Goal: Obtain resource: Download file/media

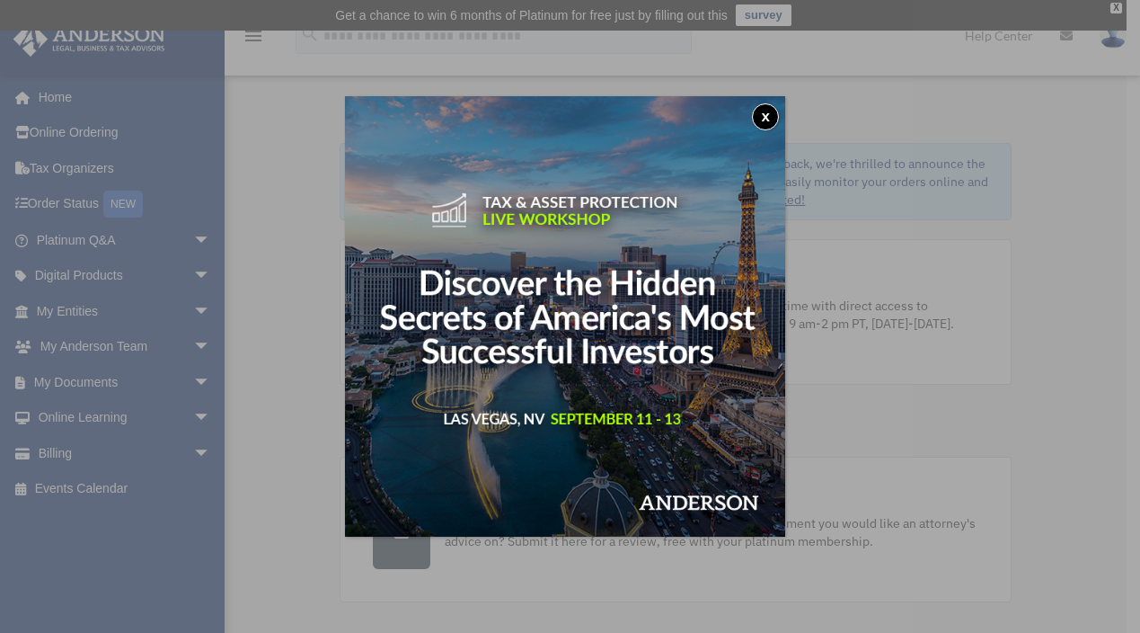
click at [772, 115] on button "x" at bounding box center [765, 116] width 27 height 27
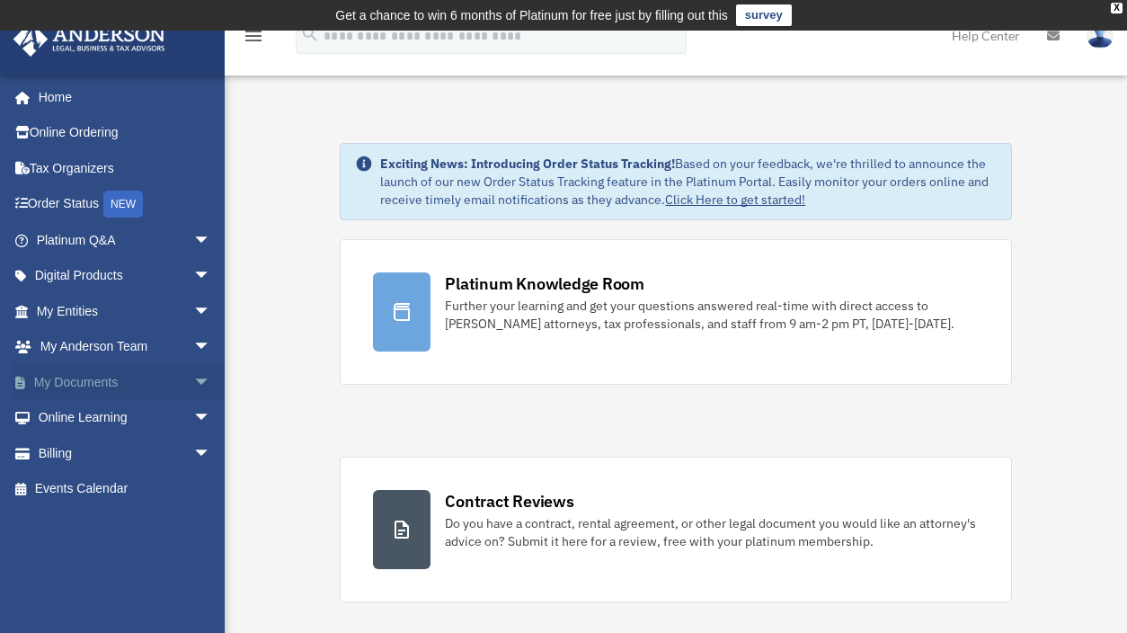
click at [80, 389] on link "My Documents arrow_drop_down" at bounding box center [126, 382] width 226 height 36
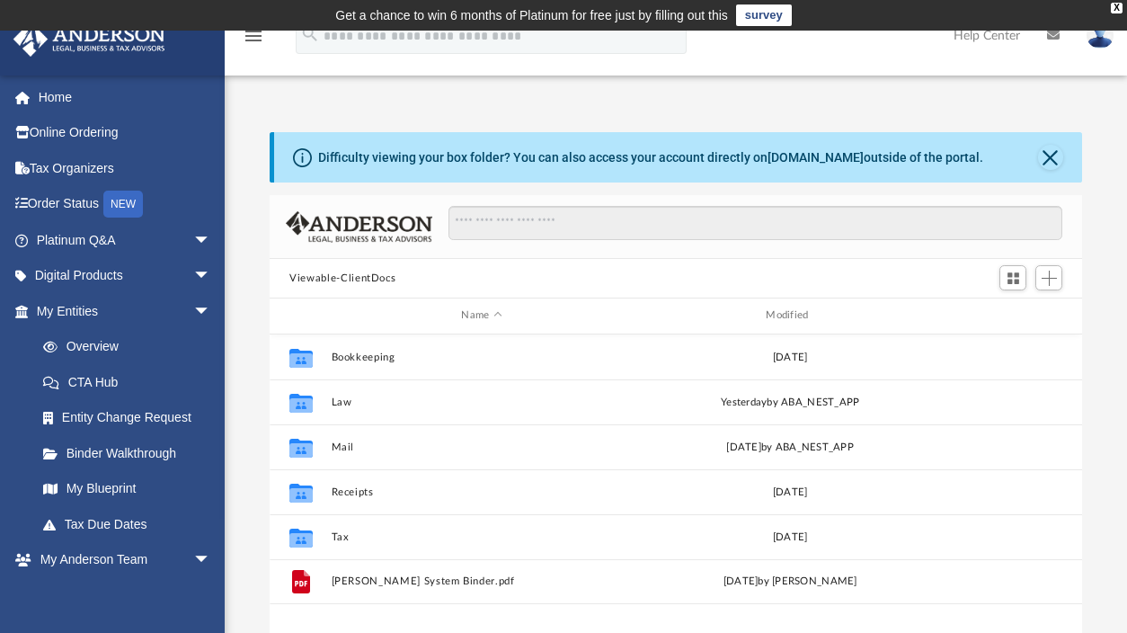
scroll to position [395, 798]
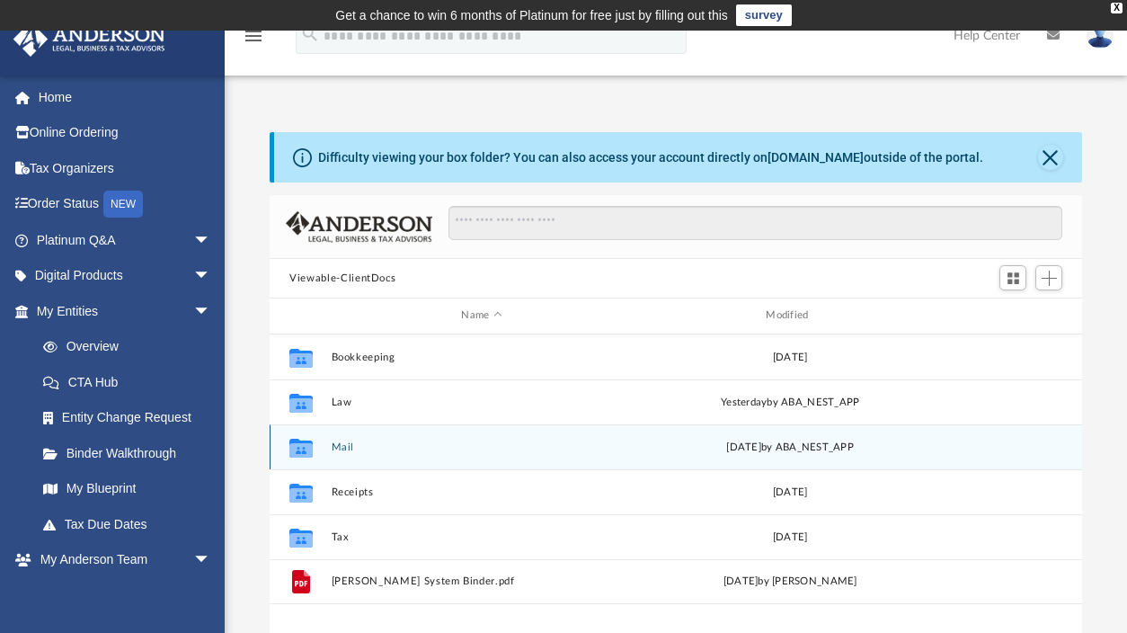
click at [346, 456] on div "Collaborated Folder Mail [DATE] by ABA_NEST_APP" at bounding box center [676, 446] width 812 height 45
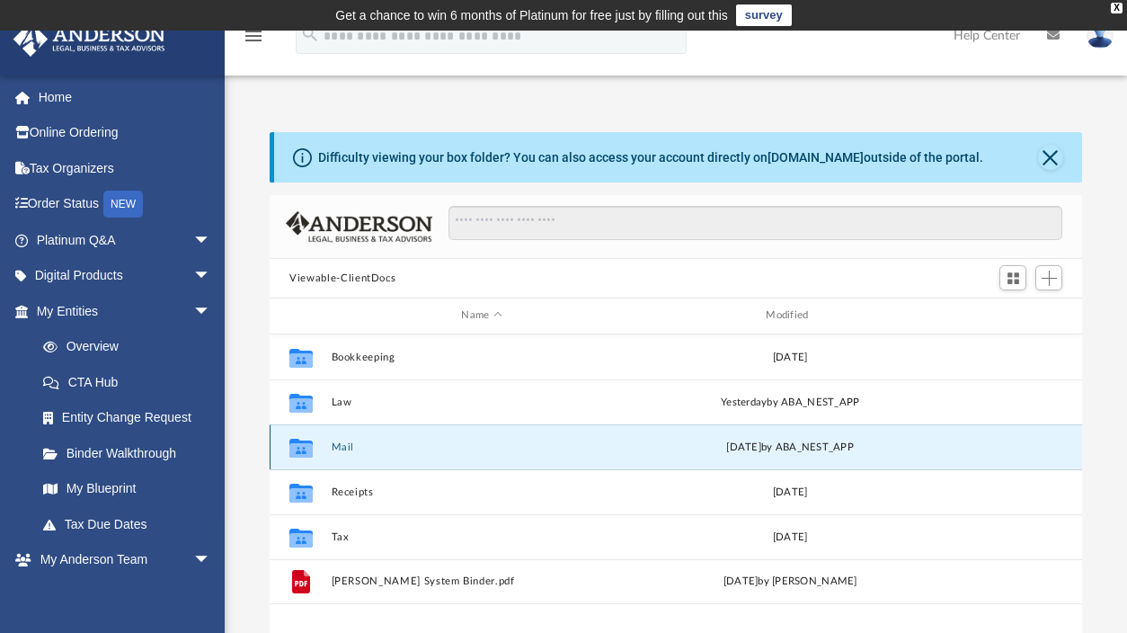
click at [345, 446] on button "Mail" at bounding box center [482, 447] width 301 height 12
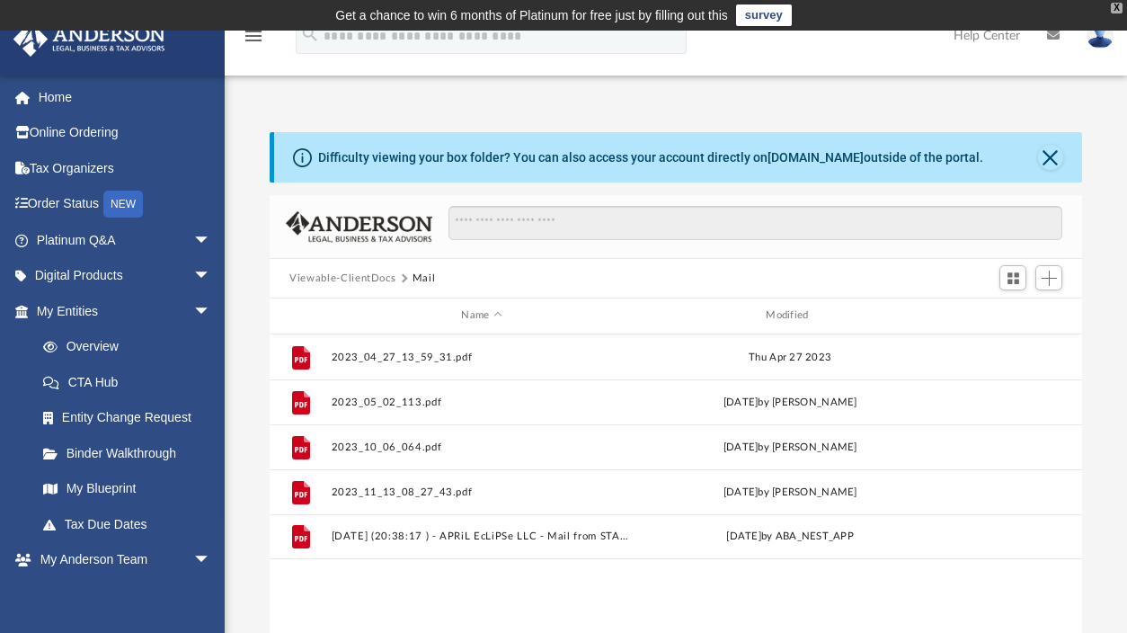
click at [1117, 7] on div "X" at bounding box center [1117, 8] width 12 height 11
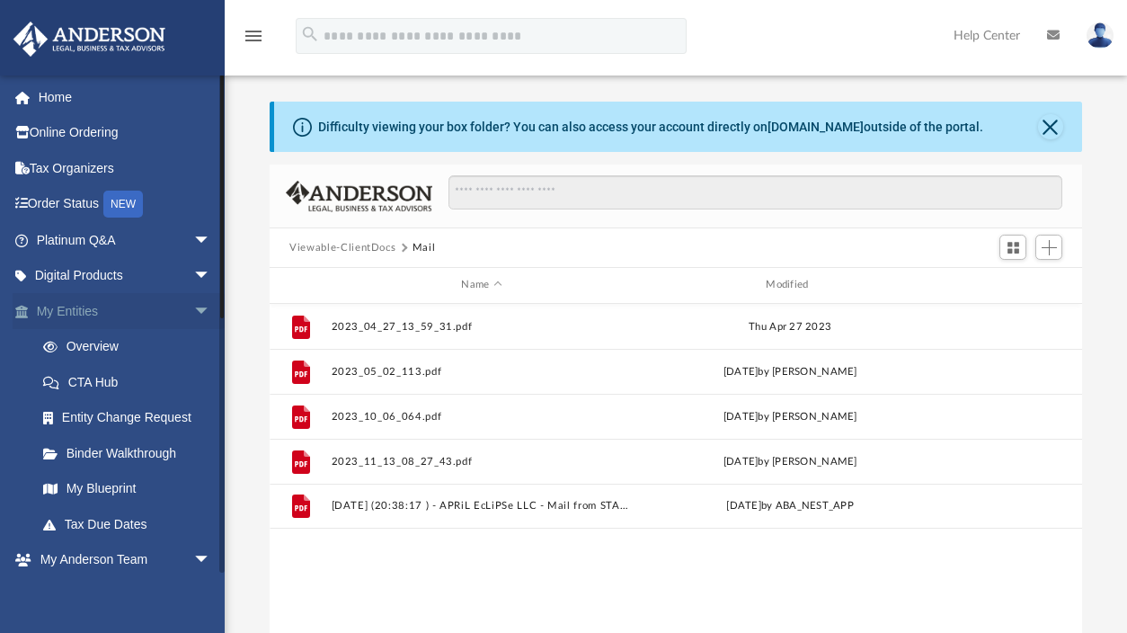
click at [90, 310] on link "My Entities arrow_drop_down" at bounding box center [126, 311] width 226 height 36
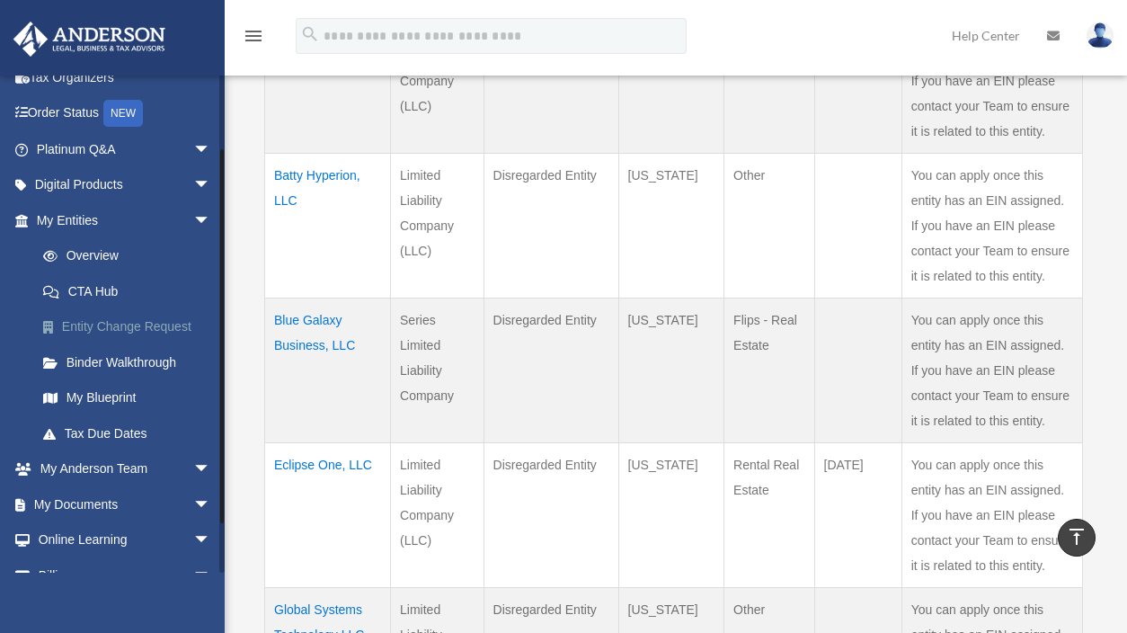
scroll to position [151, 0]
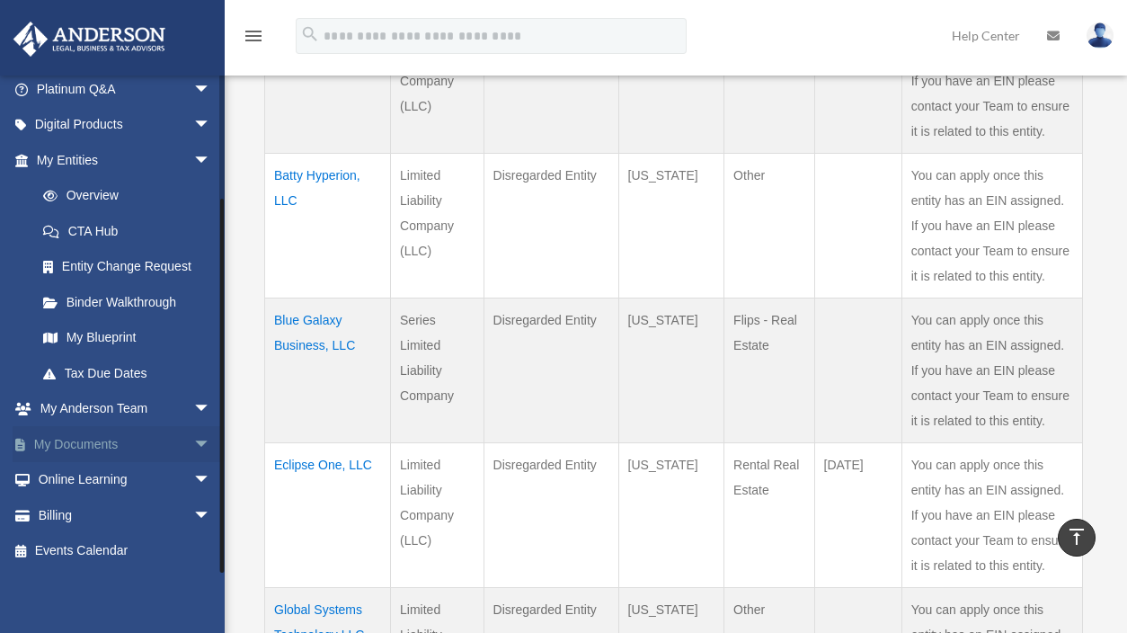
click at [121, 442] on link "My Documents arrow_drop_down" at bounding box center [126, 444] width 226 height 36
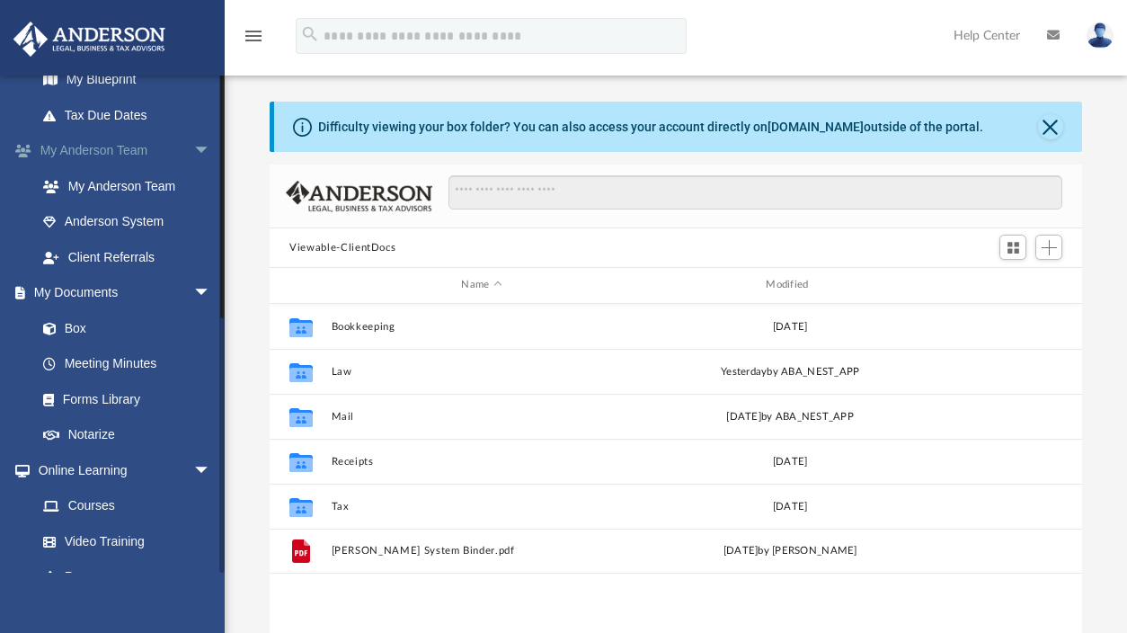
scroll to position [506, 0]
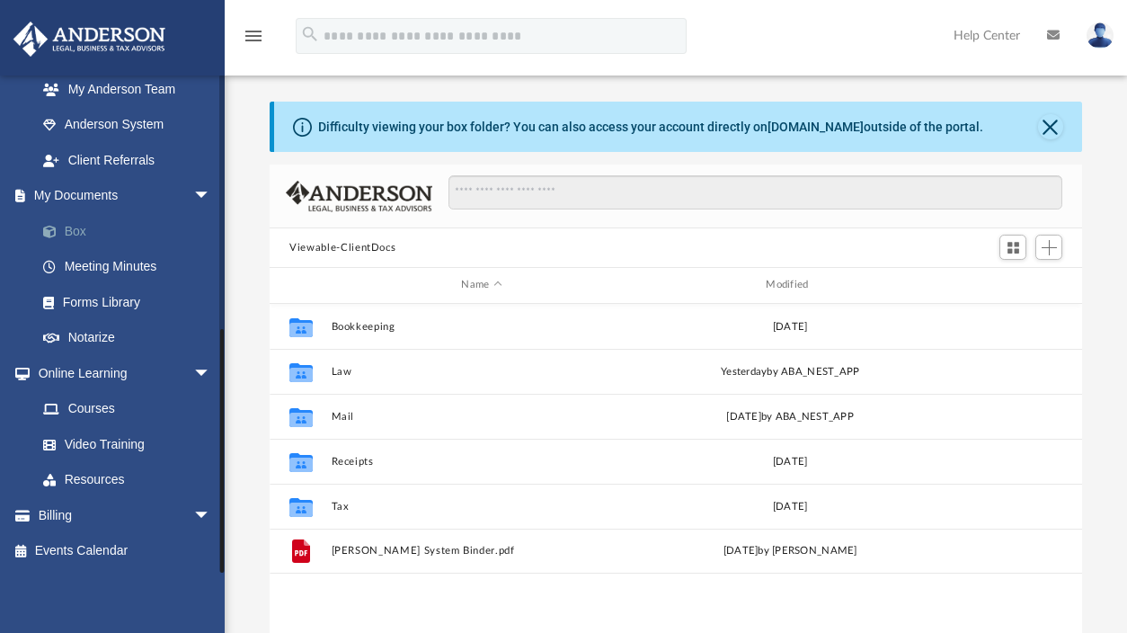
click at [79, 236] on link "Box" at bounding box center [131, 231] width 213 height 36
click at [71, 232] on link "Box" at bounding box center [131, 231] width 213 height 36
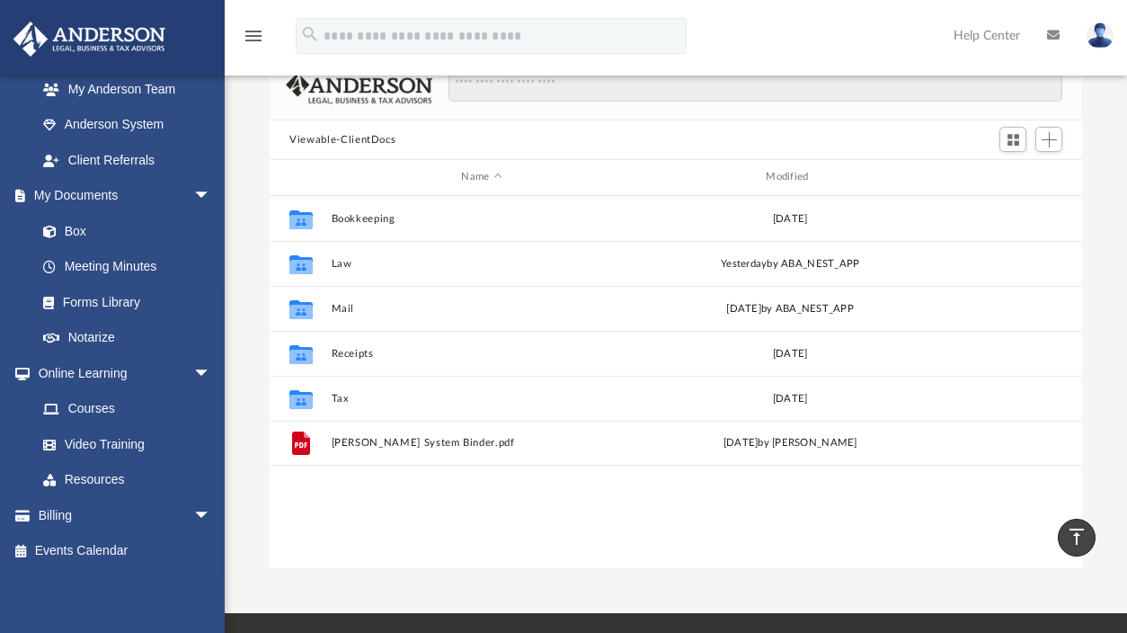
scroll to position [0, 0]
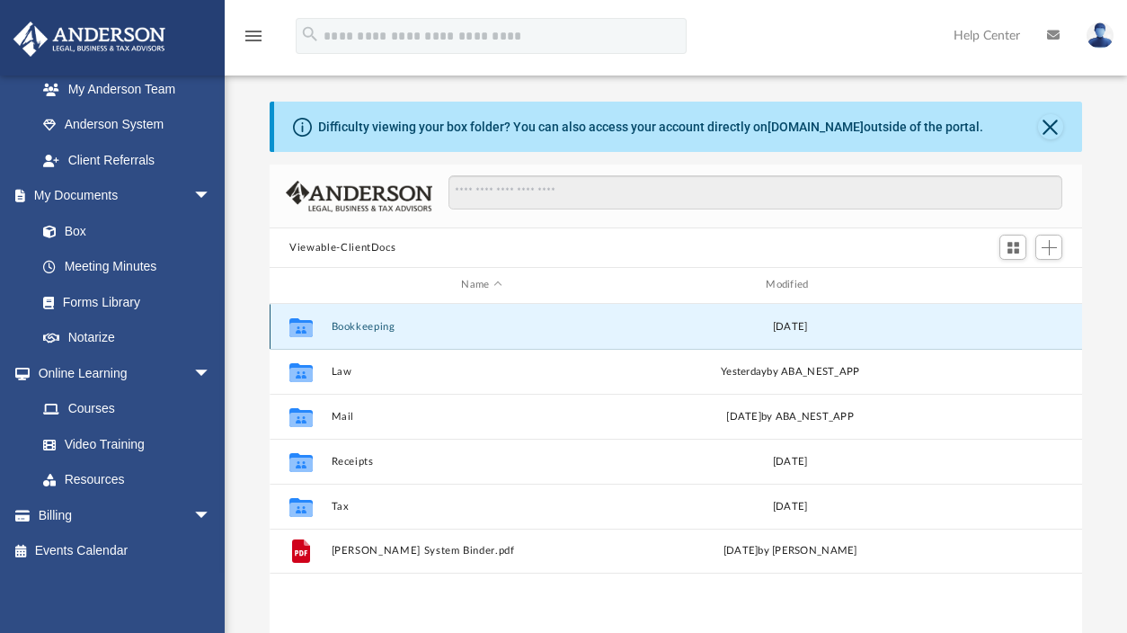
click at [375, 329] on button "Bookkeeping" at bounding box center [482, 327] width 301 height 12
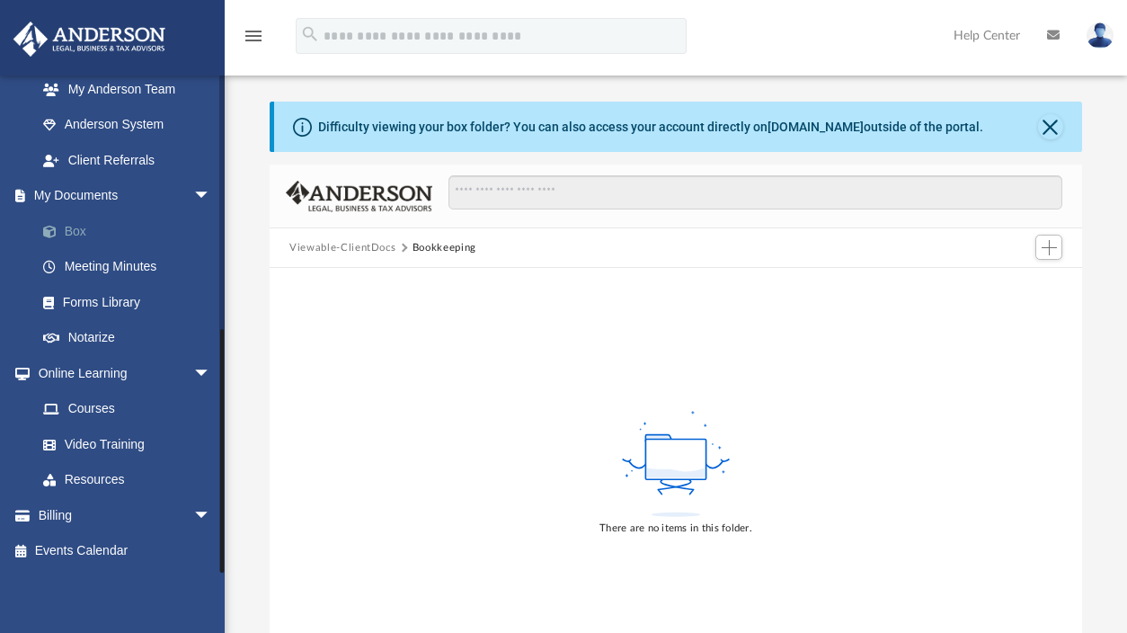
click at [83, 233] on link "Box" at bounding box center [131, 231] width 213 height 36
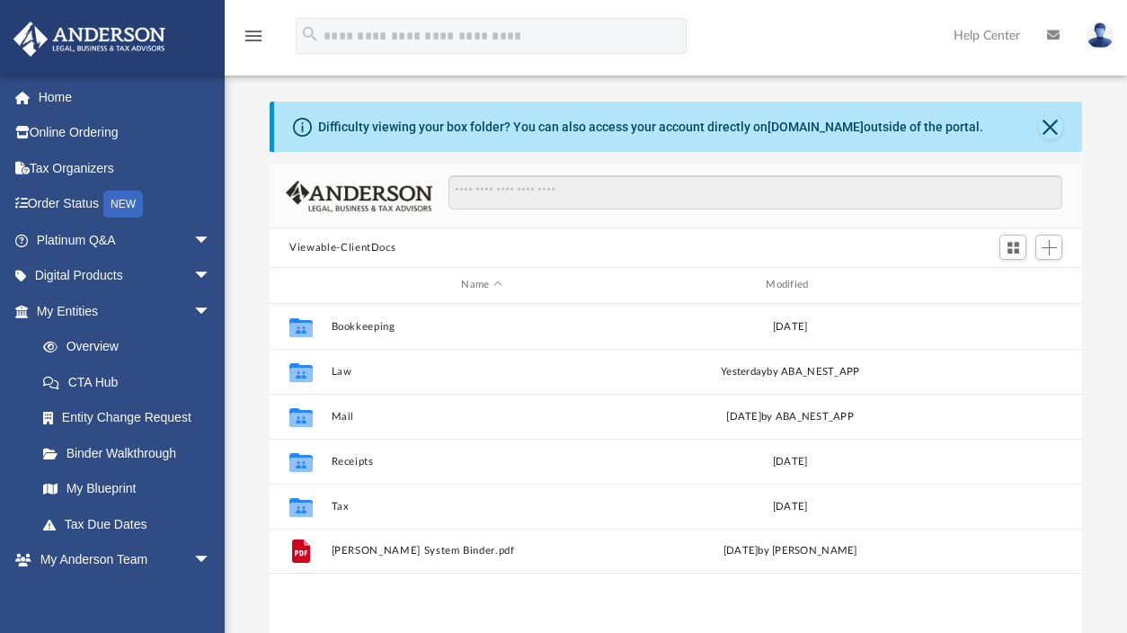
scroll to position [395, 798]
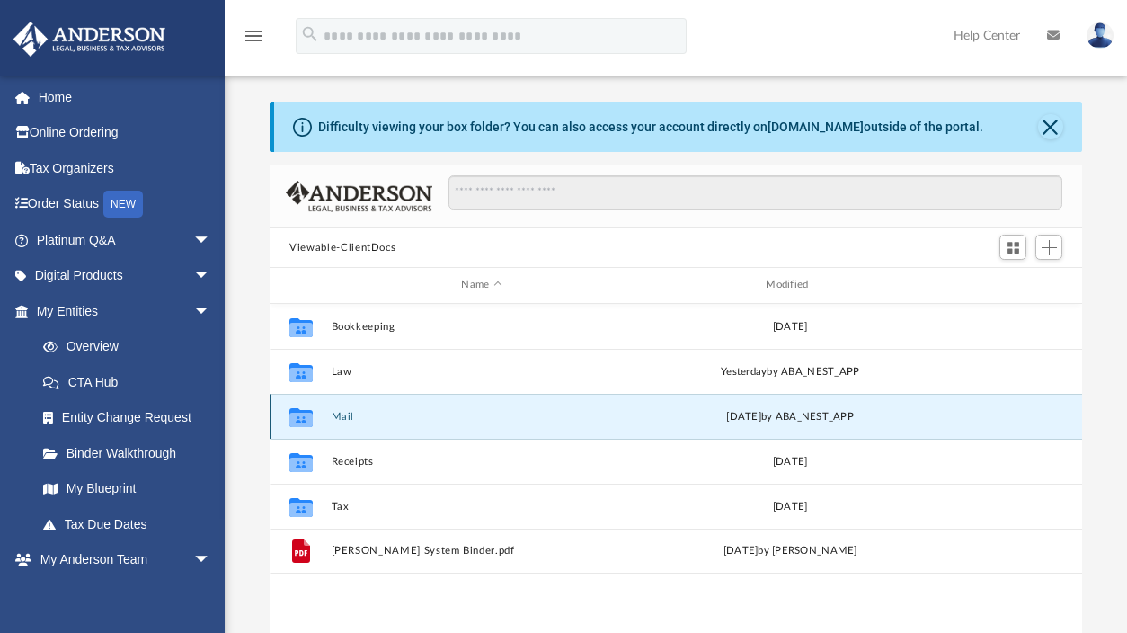
click at [353, 416] on button "Mail" at bounding box center [482, 417] width 301 height 12
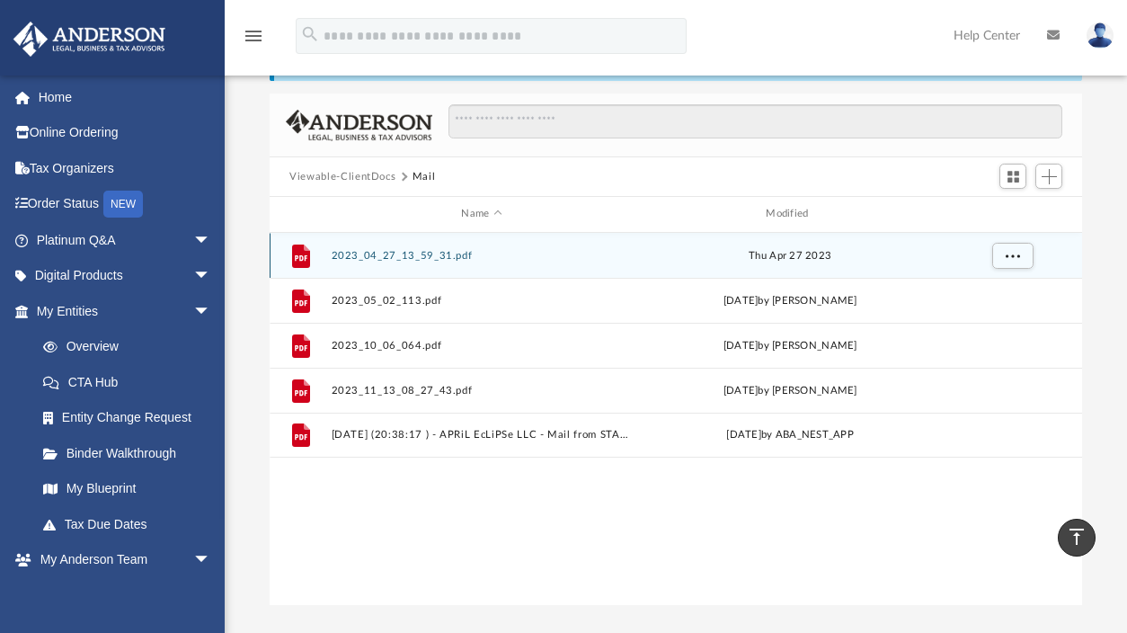
scroll to position [0, 0]
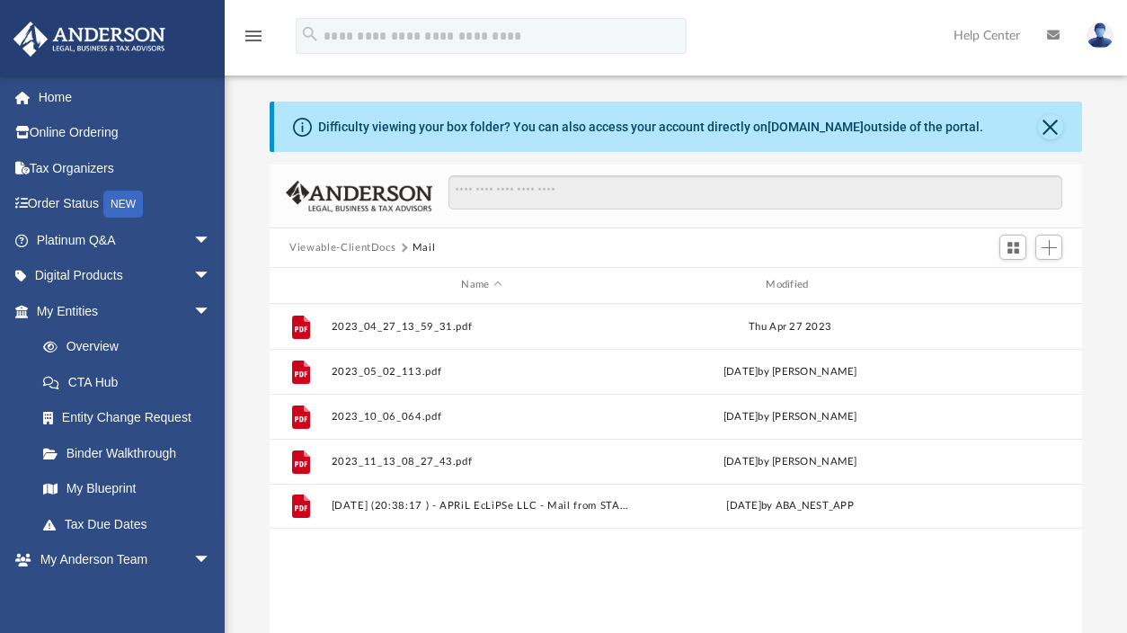
click at [1101, 33] on img at bounding box center [1099, 35] width 27 height 26
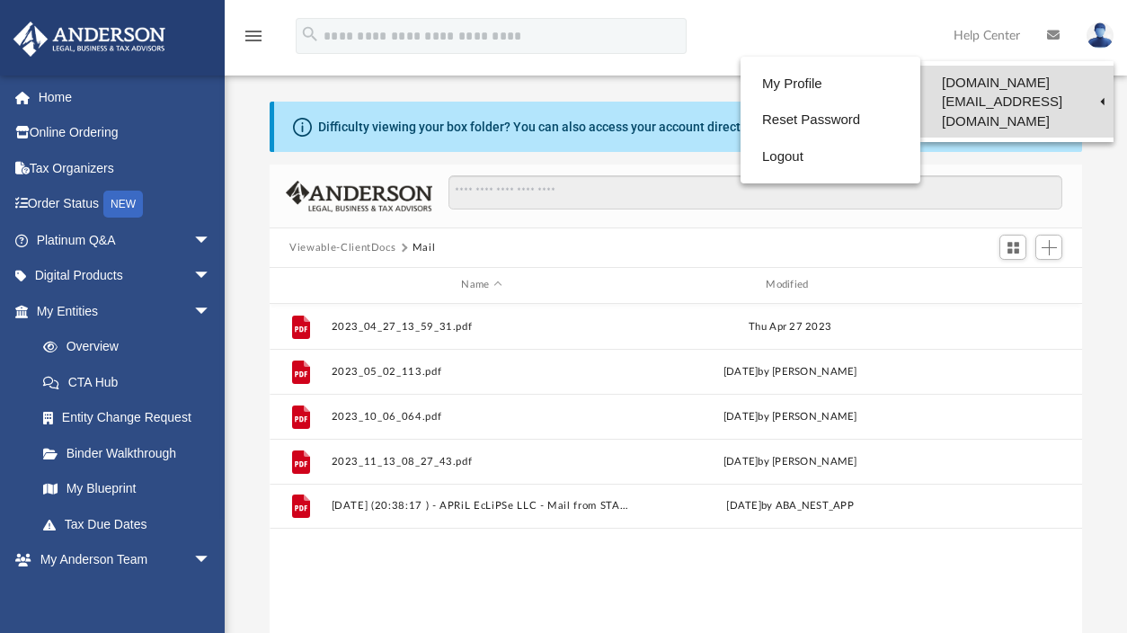
click at [1077, 80] on link "[DOMAIN_NAME][EMAIL_ADDRESS][DOMAIN_NAME]" at bounding box center [1016, 102] width 193 height 72
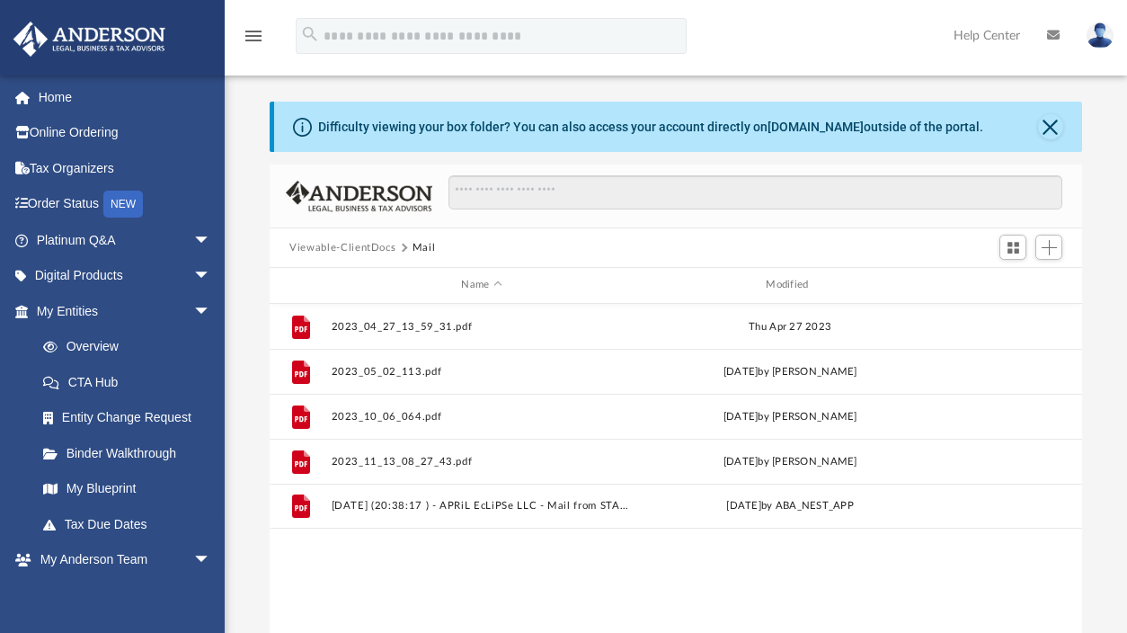
click at [1110, 31] on img at bounding box center [1099, 35] width 27 height 26
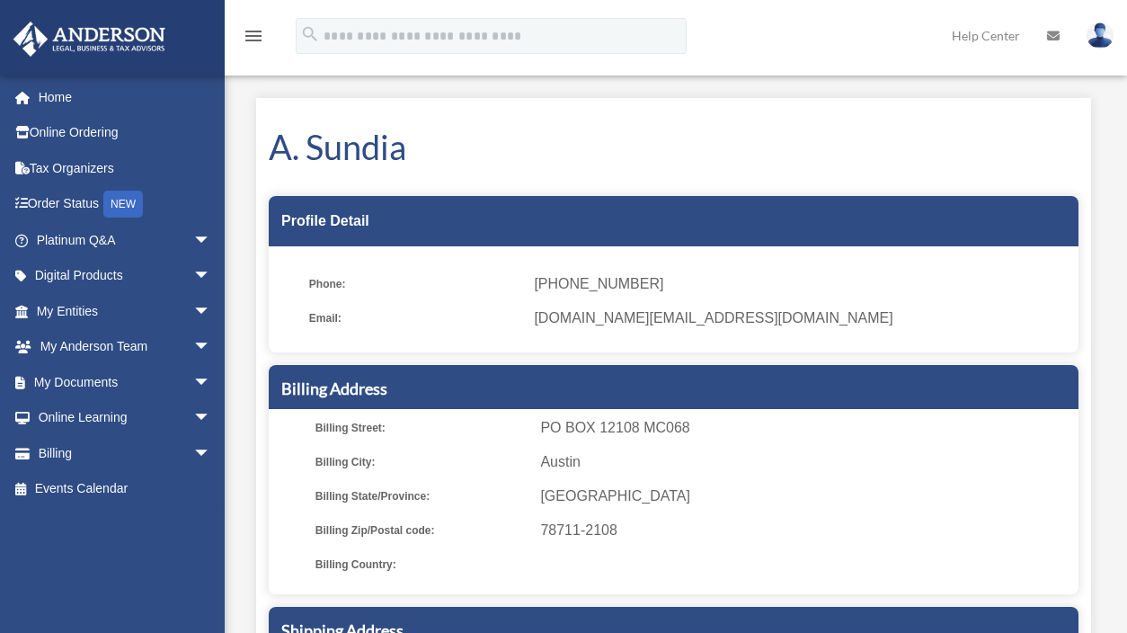
click at [1089, 36] on img at bounding box center [1099, 35] width 27 height 26
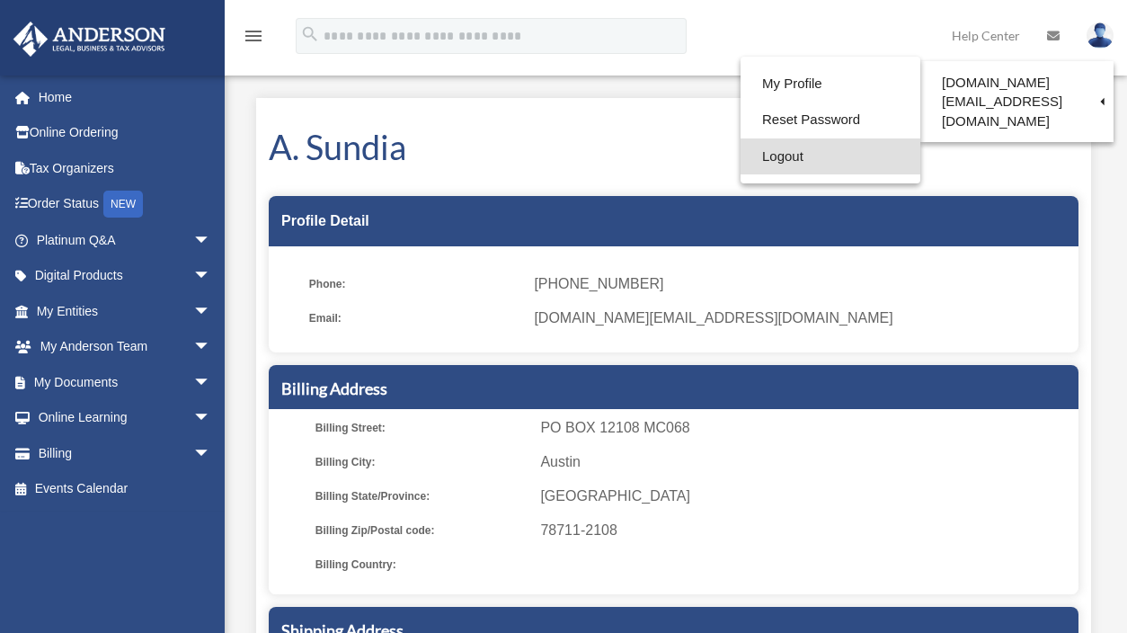
click at [757, 163] on link "Logout" at bounding box center [830, 156] width 180 height 37
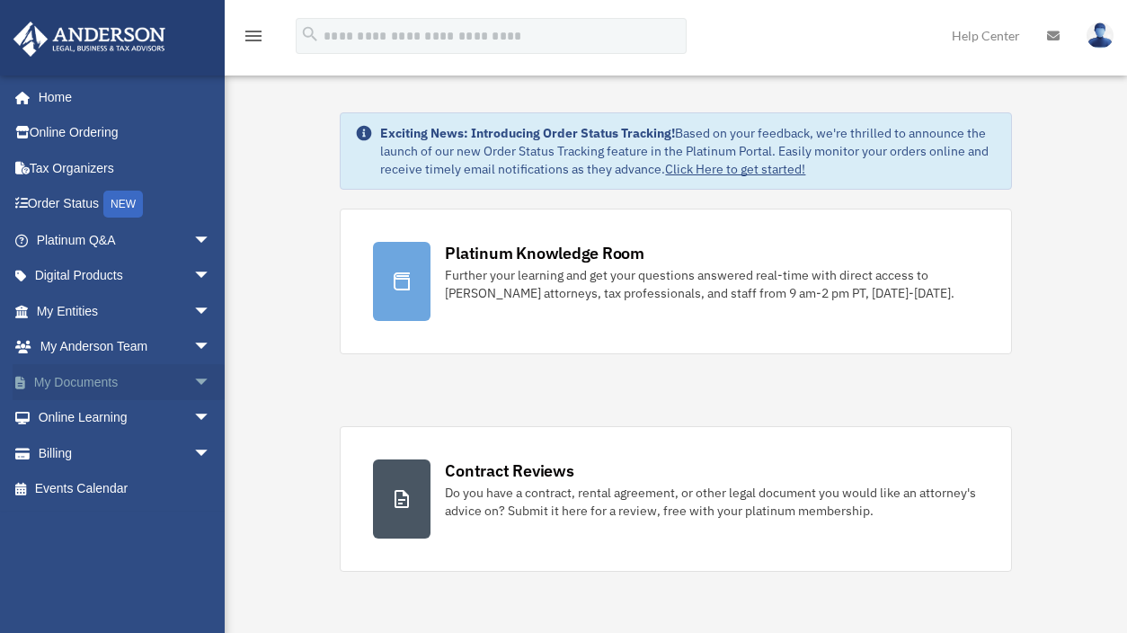
click at [173, 386] on link "My Documents arrow_drop_down" at bounding box center [126, 382] width 226 height 36
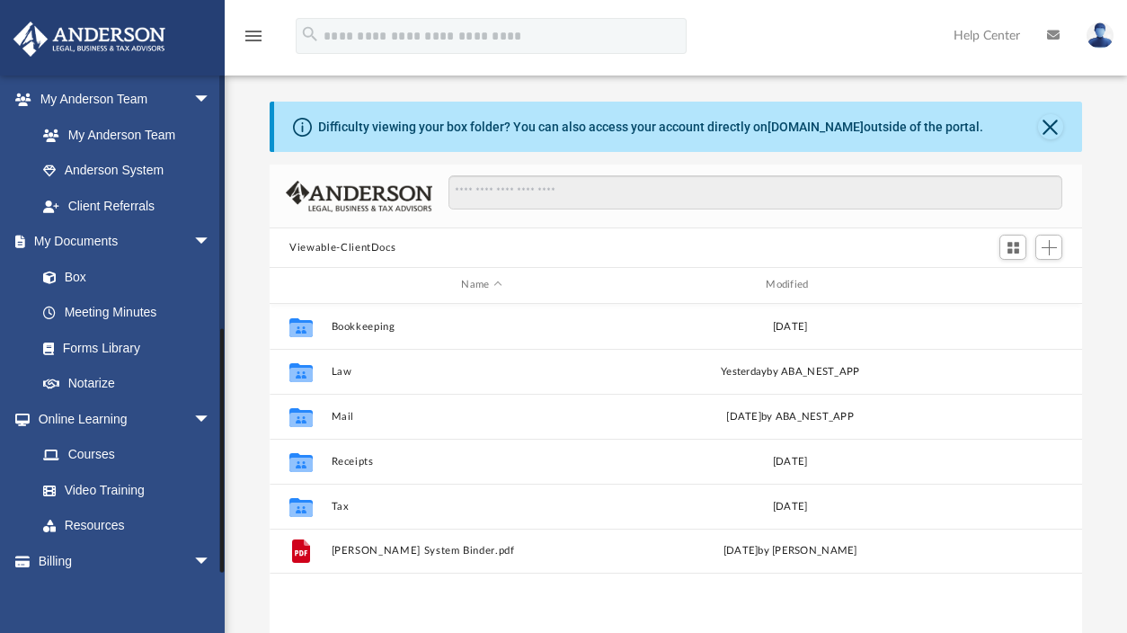
scroll to position [506, 0]
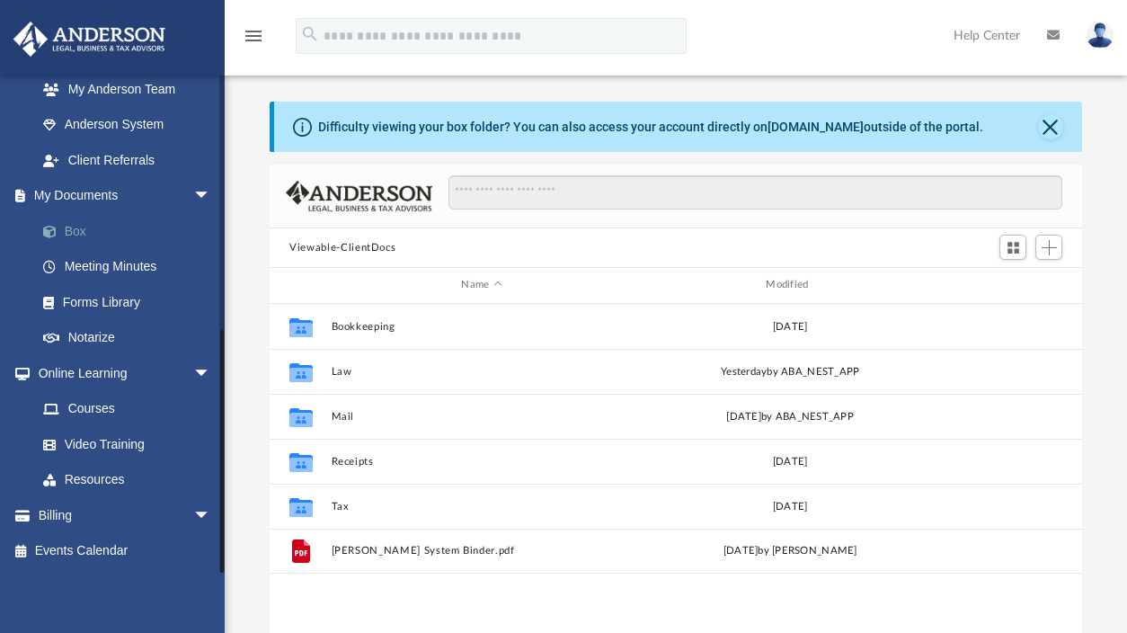
click at [71, 231] on link "Box" at bounding box center [131, 231] width 213 height 36
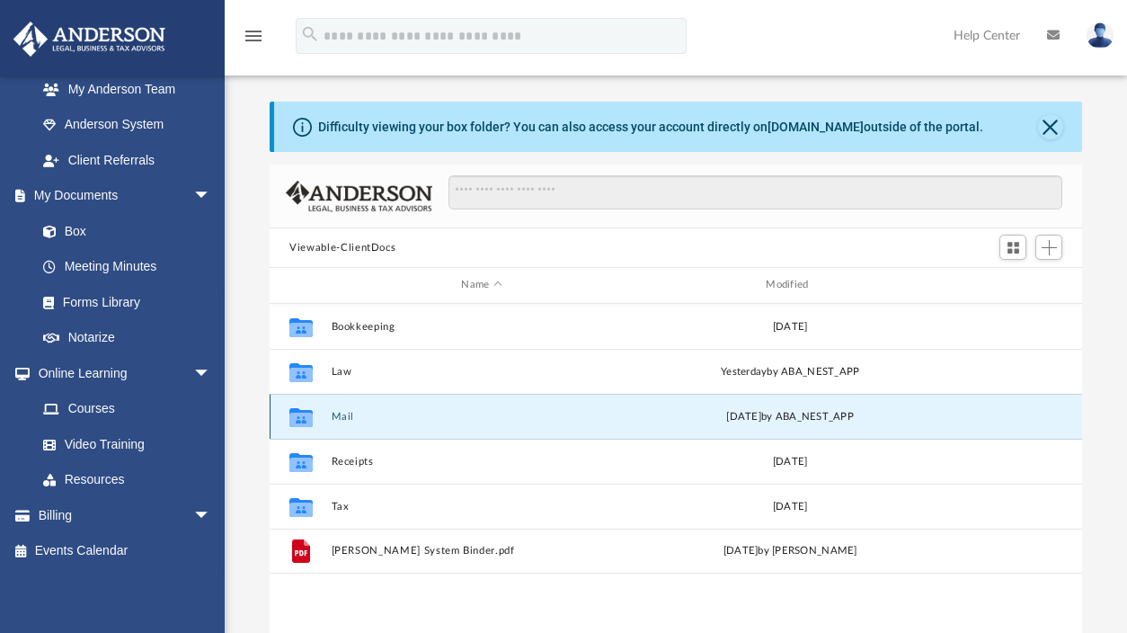
click at [341, 420] on button "Mail" at bounding box center [482, 417] width 301 height 12
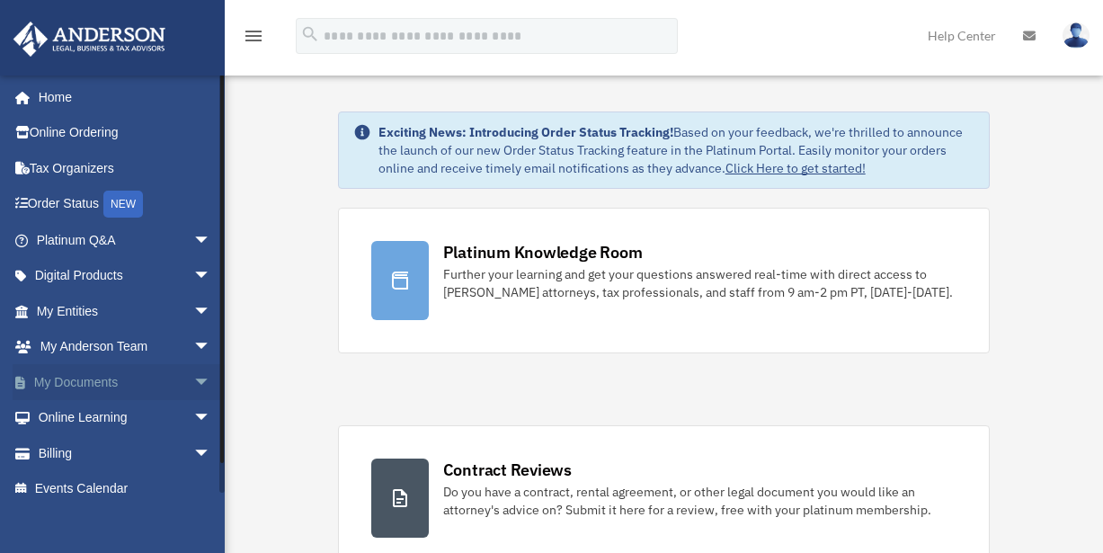
click at [86, 387] on link "My Documents arrow_drop_down" at bounding box center [126, 382] width 226 height 36
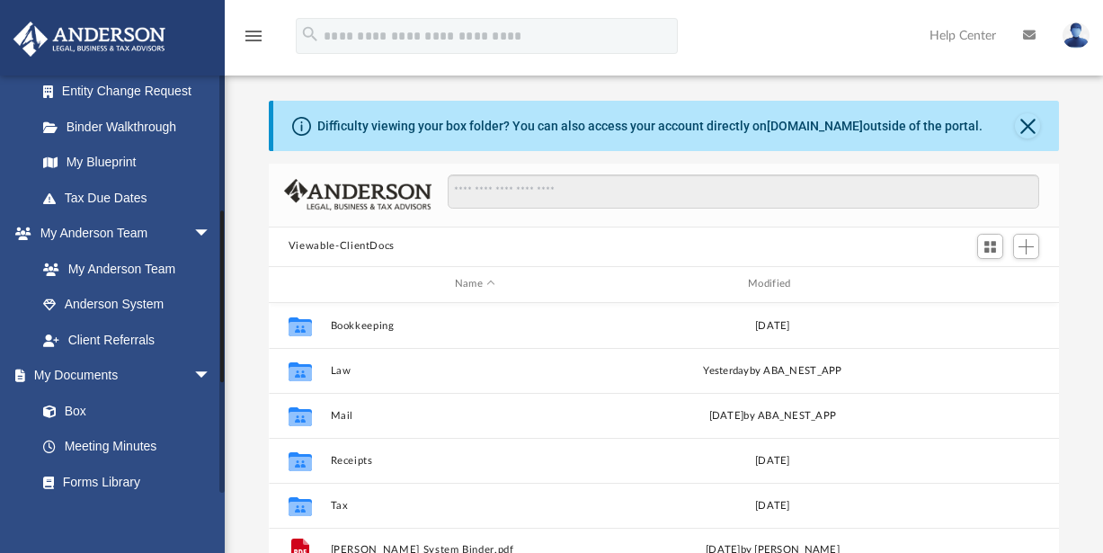
scroll to position [323, 0]
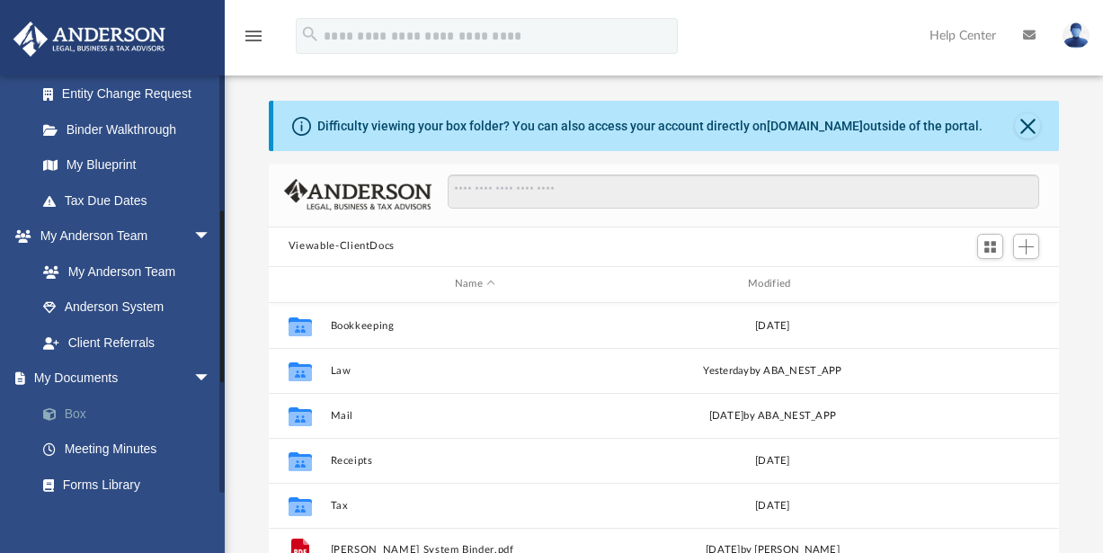
drag, startPoint x: 69, startPoint y: 418, endPoint x: 165, endPoint y: 401, distance: 97.6
click at [70, 418] on link "Box" at bounding box center [131, 413] width 213 height 36
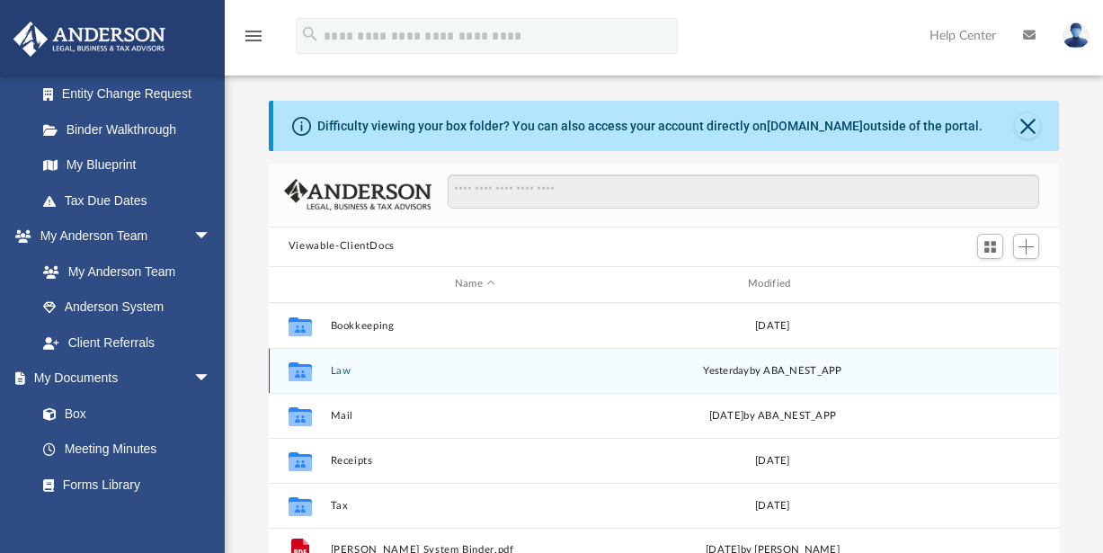
click at [334, 372] on button "Law" at bounding box center [474, 371] width 289 height 12
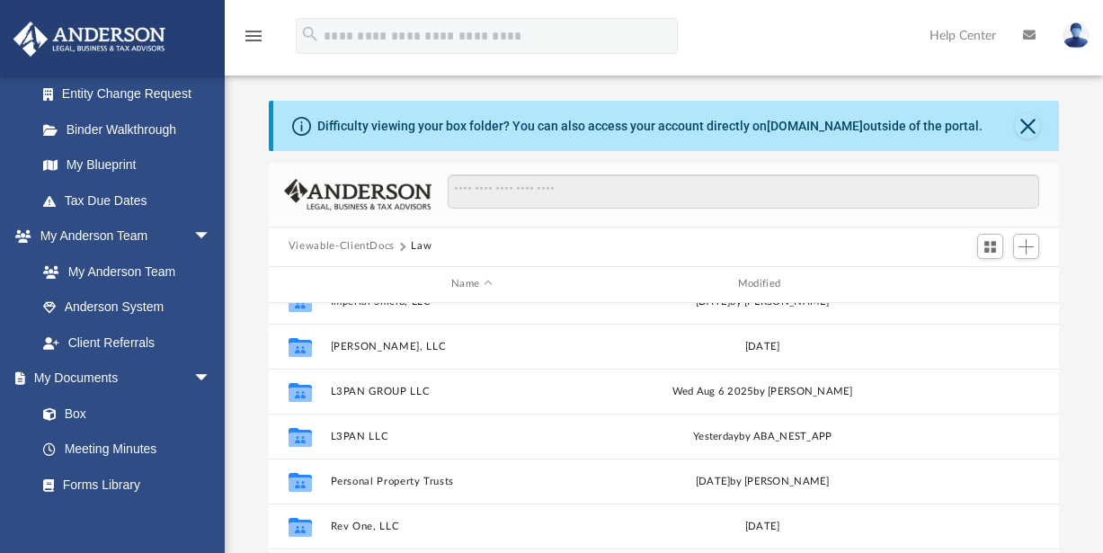
scroll to position [302, 0]
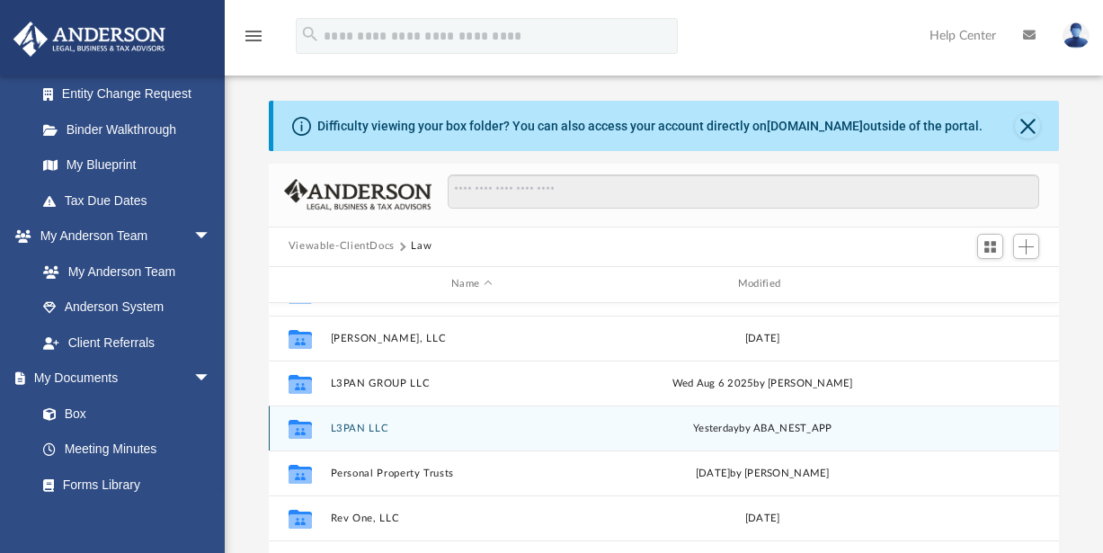
click at [385, 430] on button "L3PAN LLC" at bounding box center [471, 428] width 283 height 12
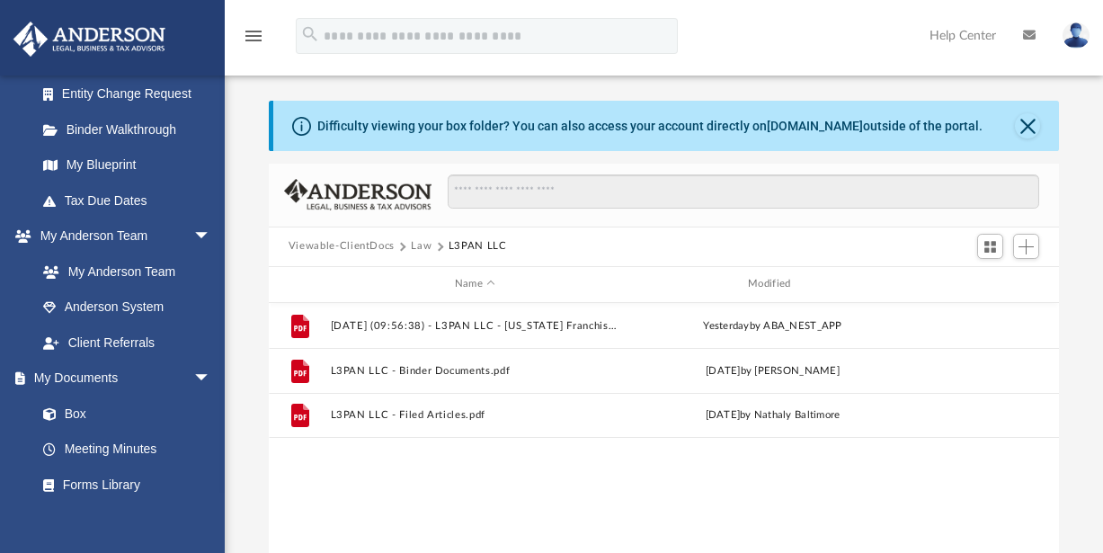
scroll to position [0, 0]
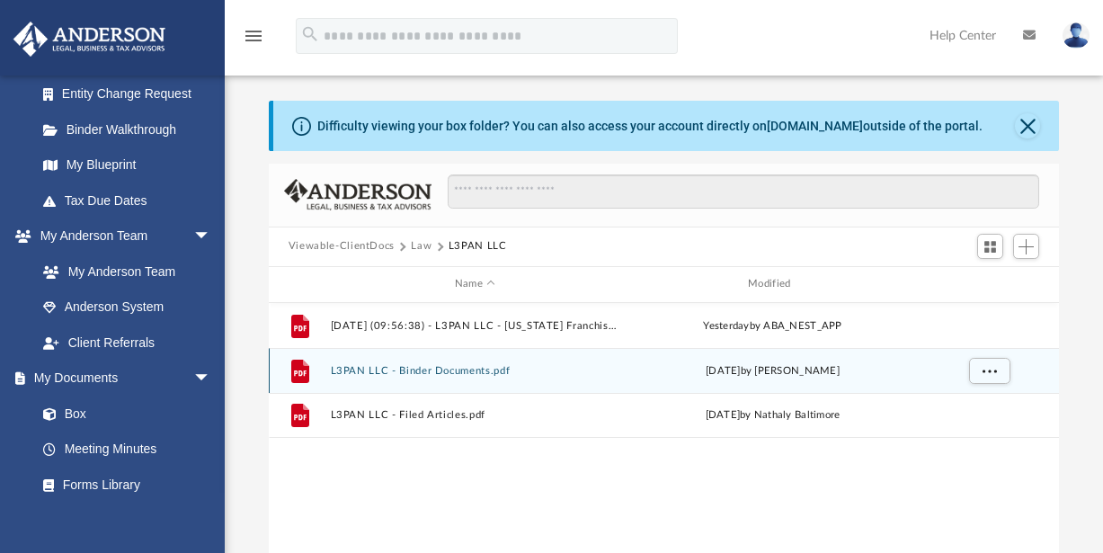
click at [488, 370] on button "L3PAN LLC - Binder Documents.pdf" at bounding box center [474, 371] width 289 height 12
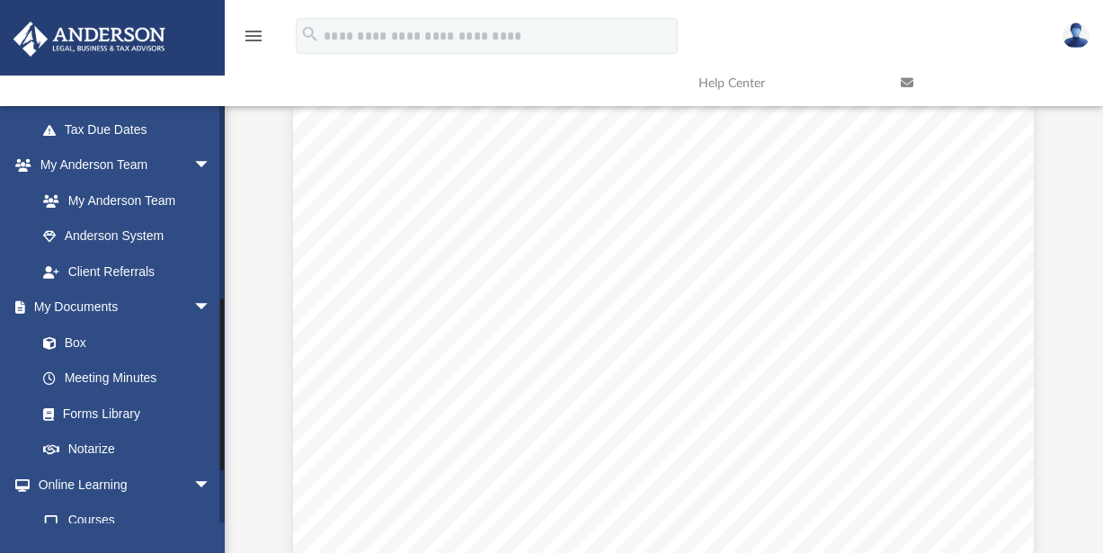
scroll to position [586, 0]
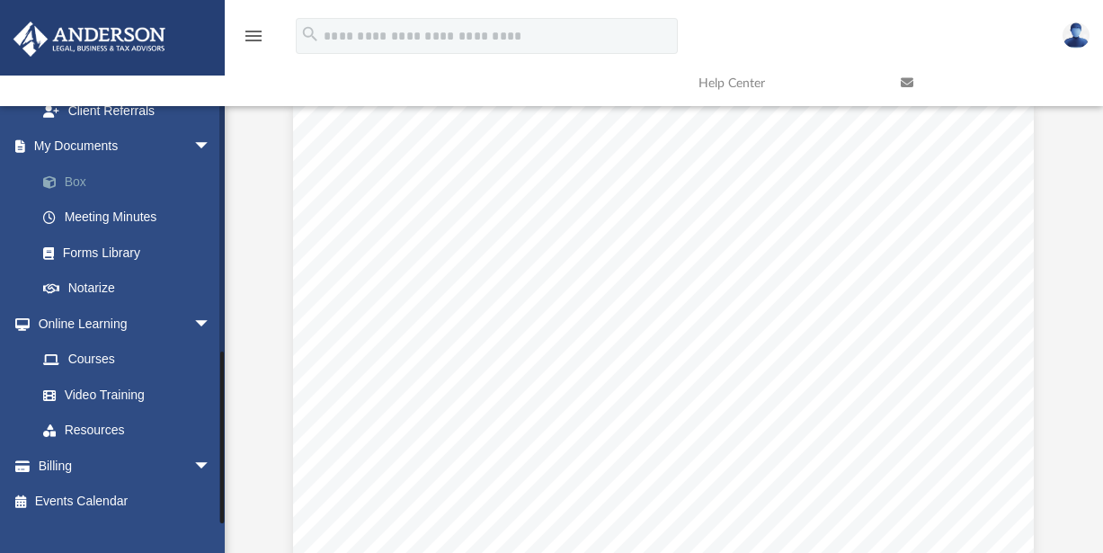
click at [80, 181] on link "Box" at bounding box center [131, 182] width 213 height 36
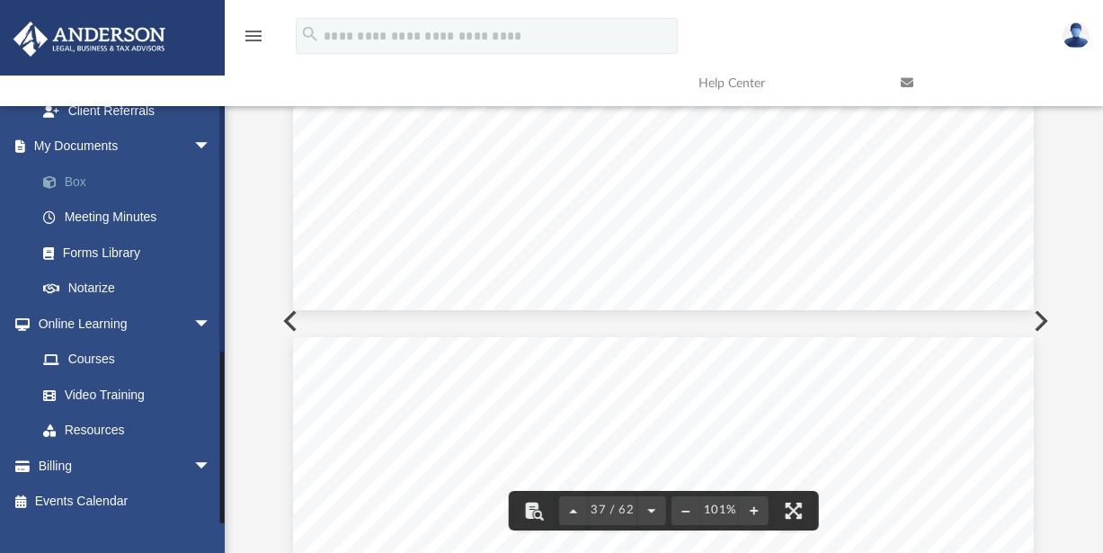
click at [83, 180] on link "Box" at bounding box center [131, 182] width 213 height 36
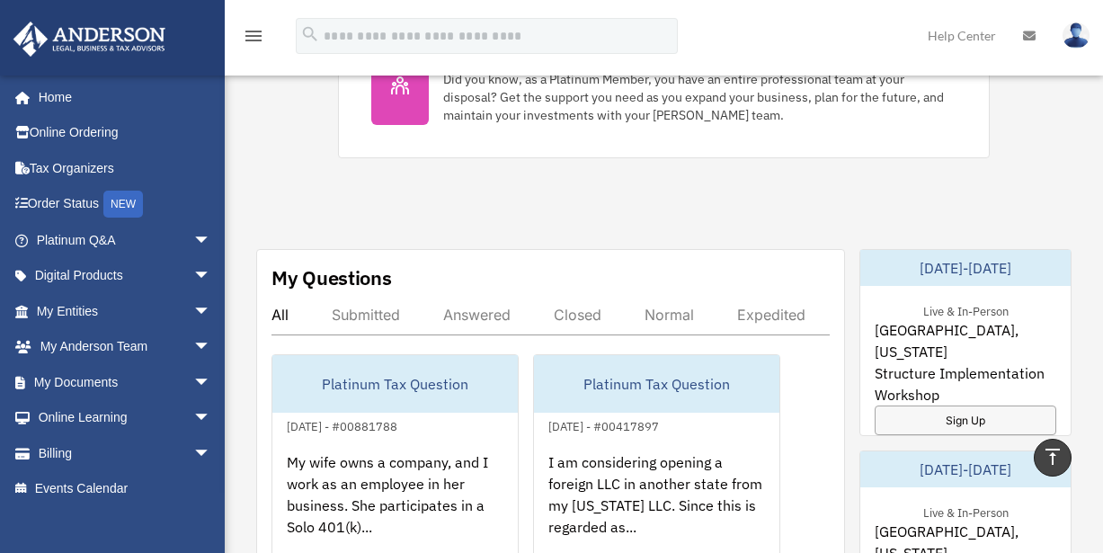
scroll to position [970, 0]
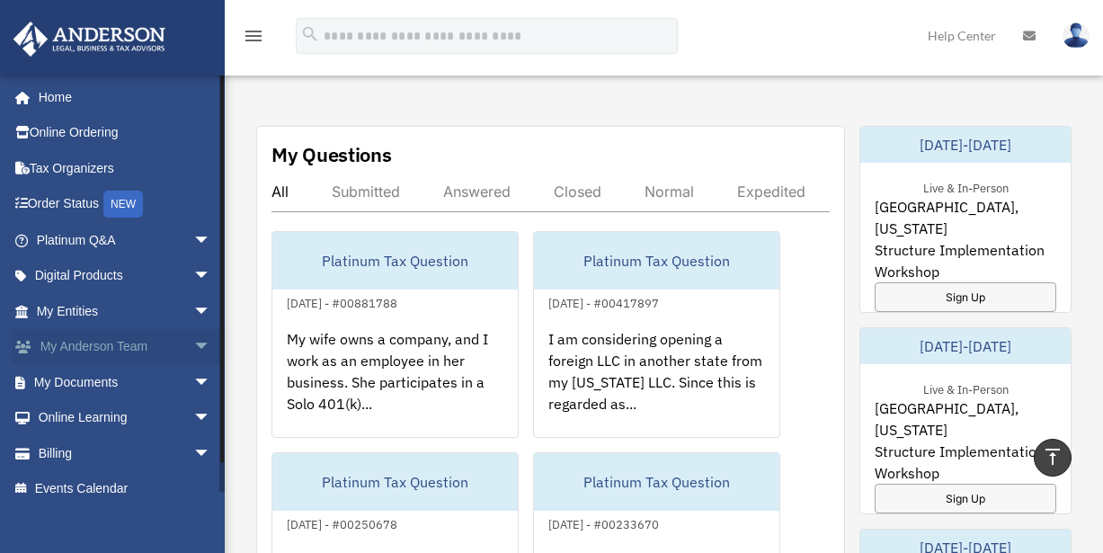
click at [82, 350] on link "My Anderson Team arrow_drop_down" at bounding box center [126, 347] width 226 height 36
click at [91, 382] on link "My Documents arrow_drop_down" at bounding box center [126, 382] width 226 height 36
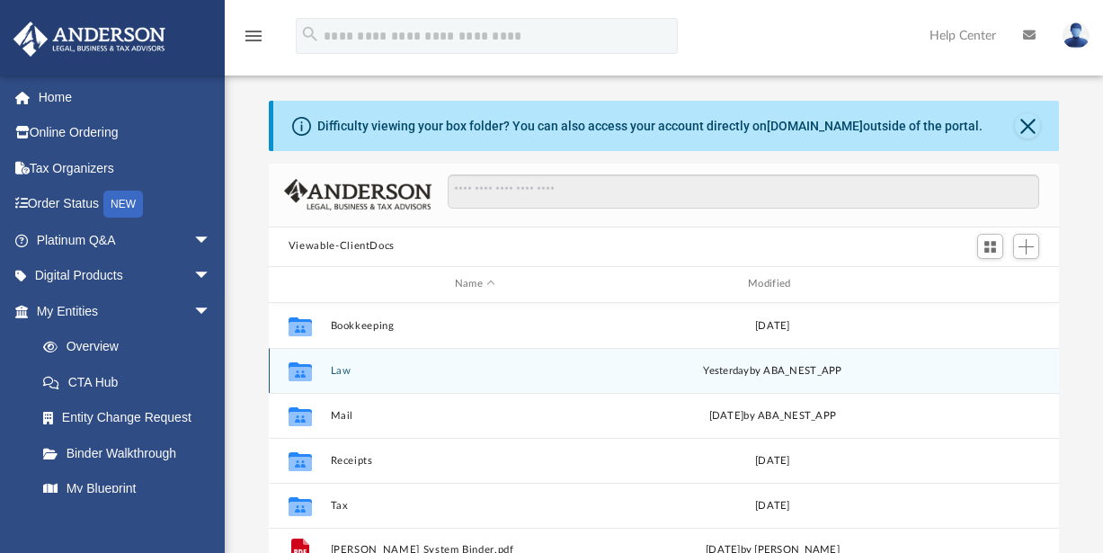
scroll to position [395, 777]
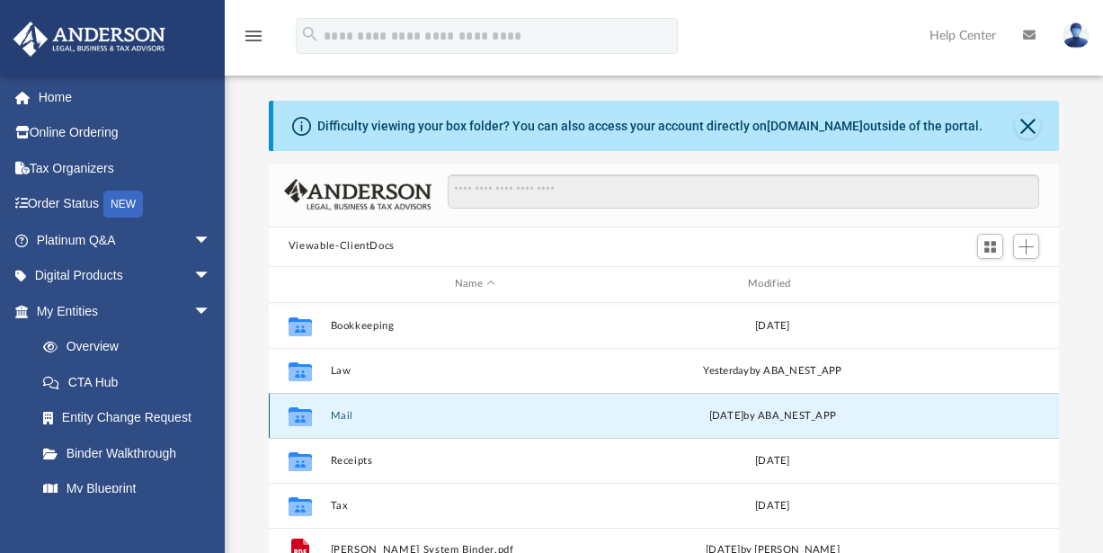
click at [343, 418] on button "Mail" at bounding box center [474, 416] width 289 height 12
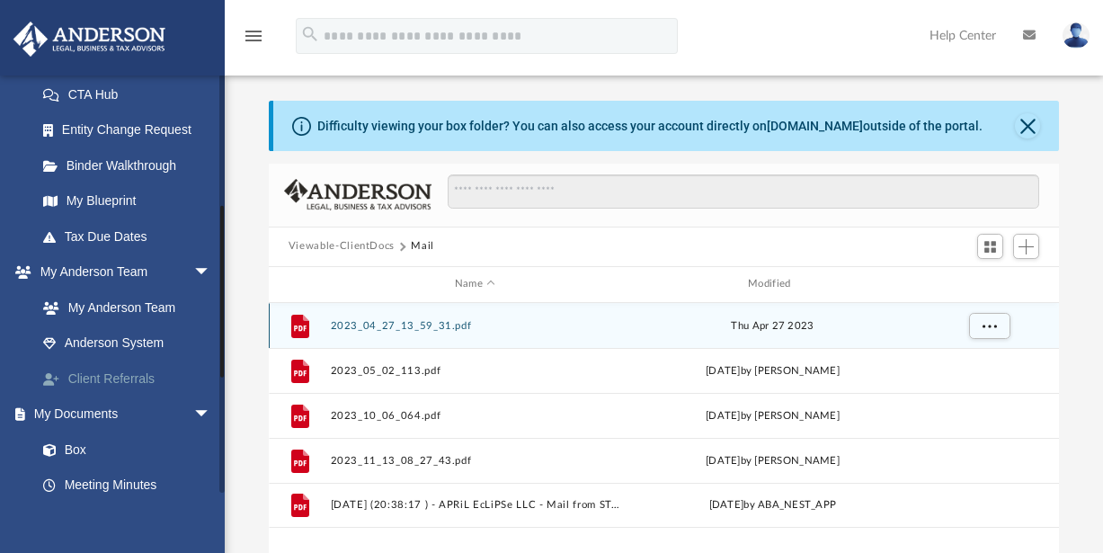
scroll to position [323, 0]
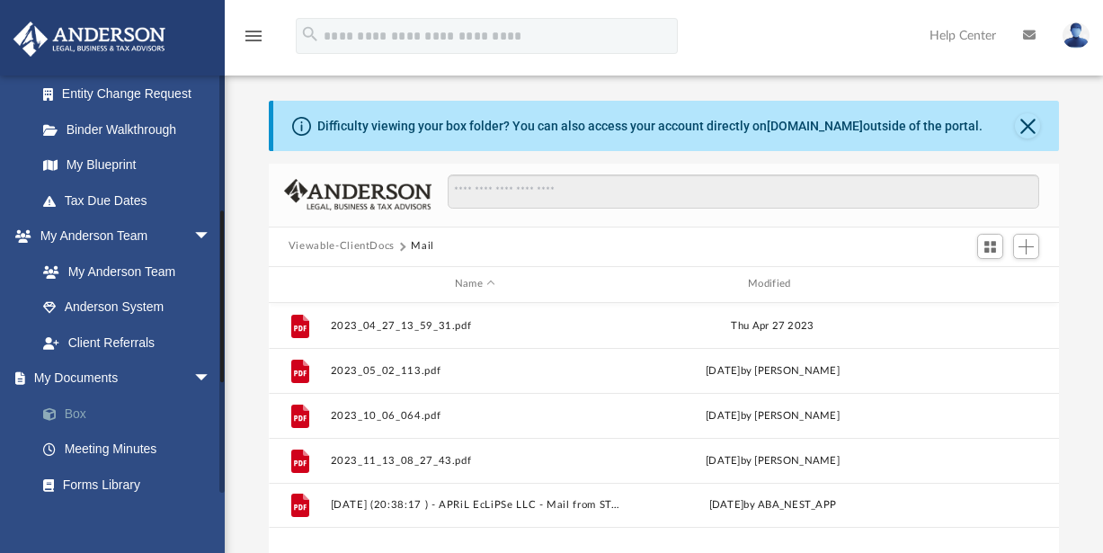
click at [74, 414] on link "Box" at bounding box center [131, 413] width 213 height 36
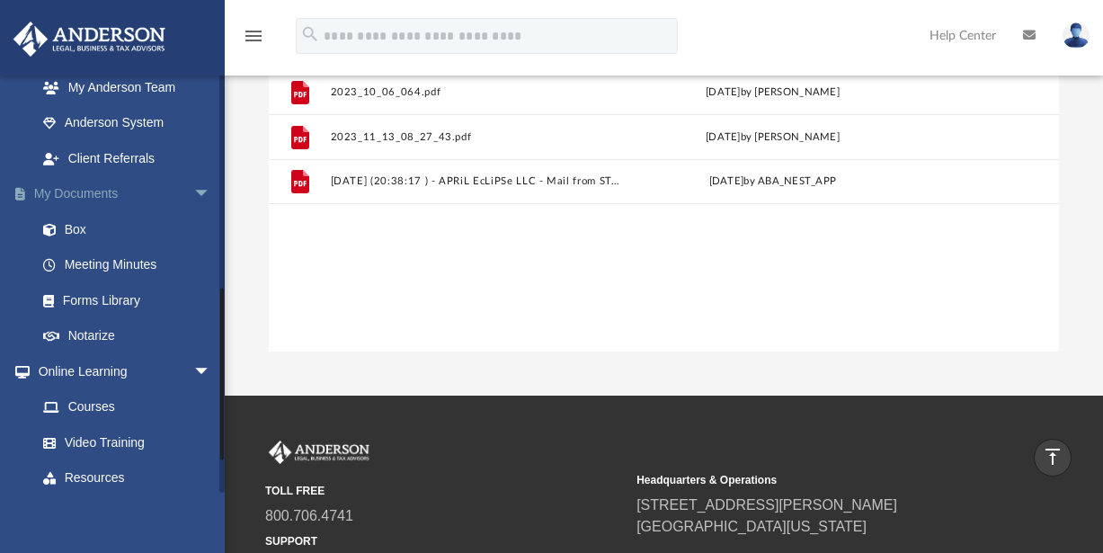
scroll to position [586, 0]
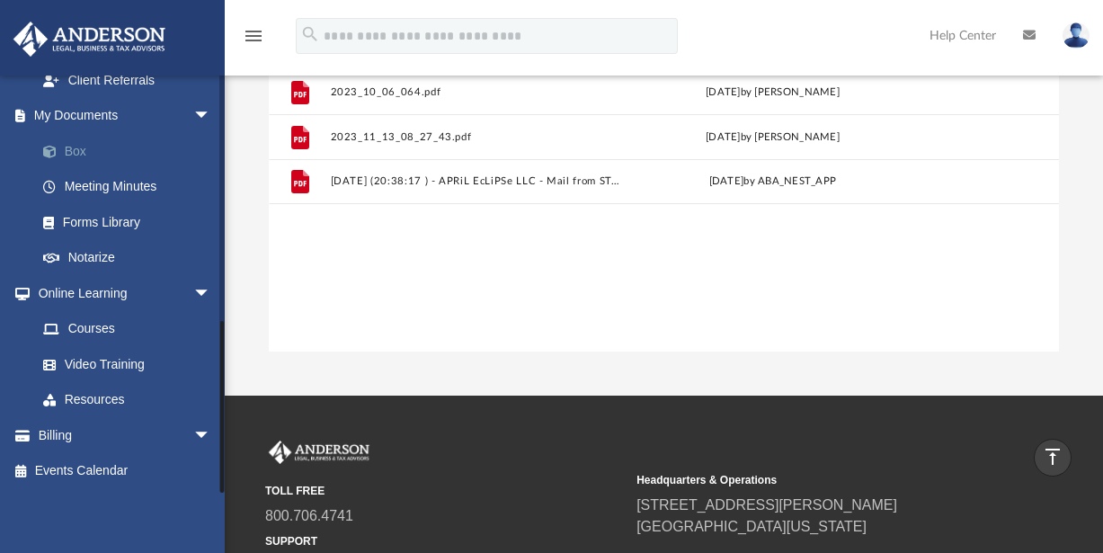
click at [75, 150] on link "Box" at bounding box center [131, 151] width 213 height 36
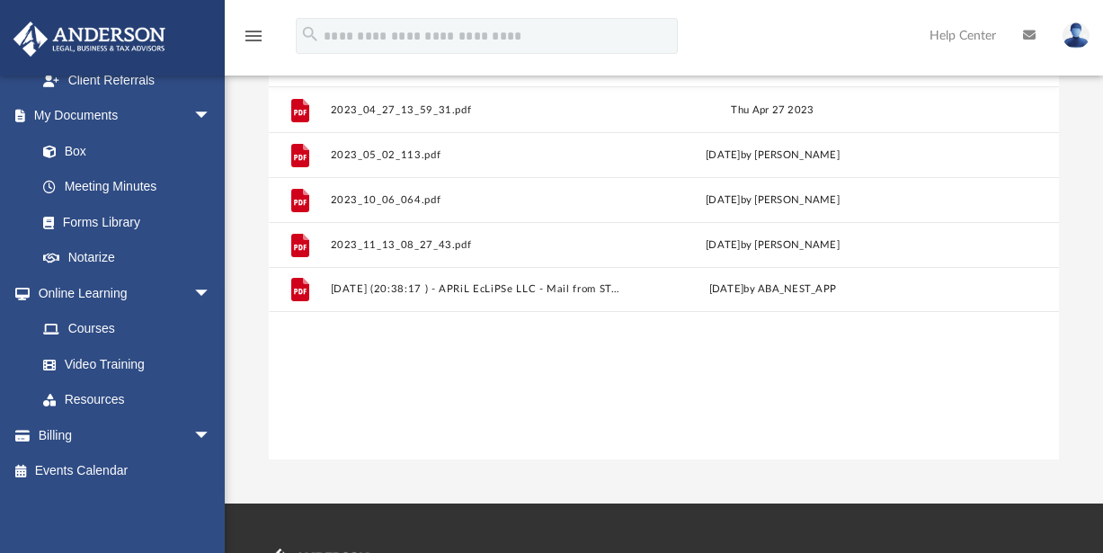
scroll to position [323, 0]
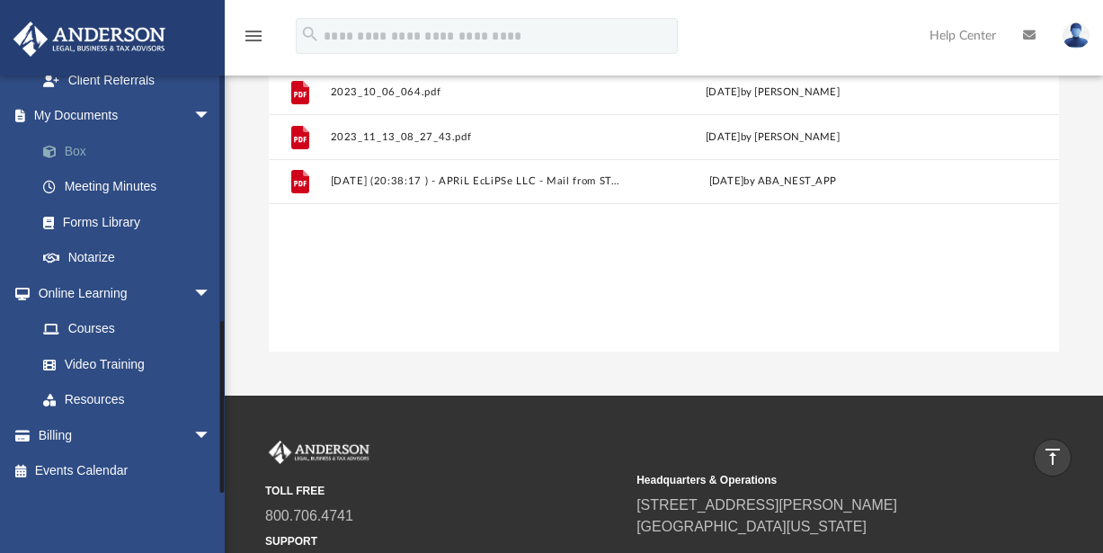
click at [69, 157] on link "Box" at bounding box center [131, 151] width 213 height 36
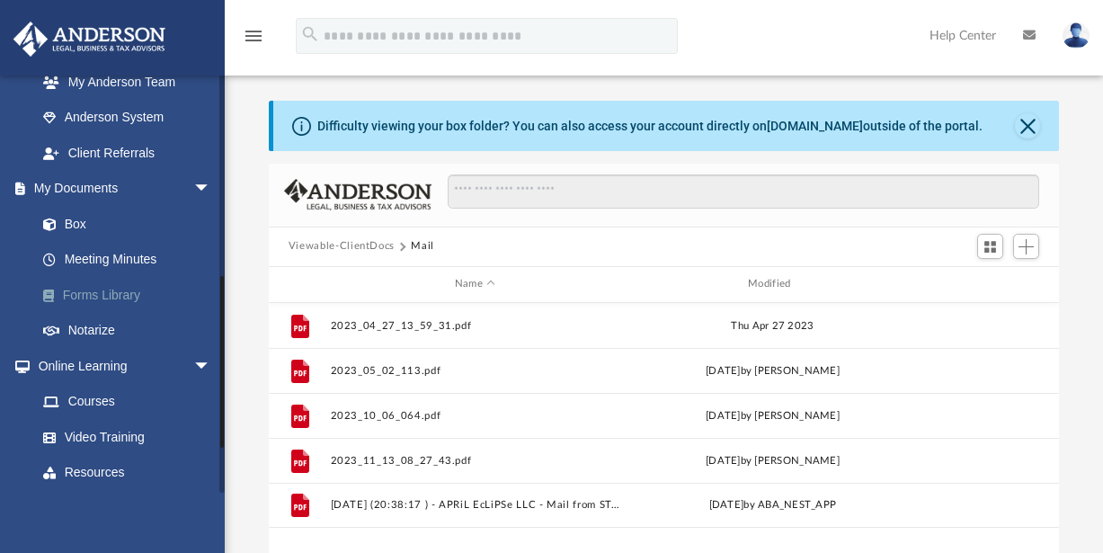
scroll to position [478, 0]
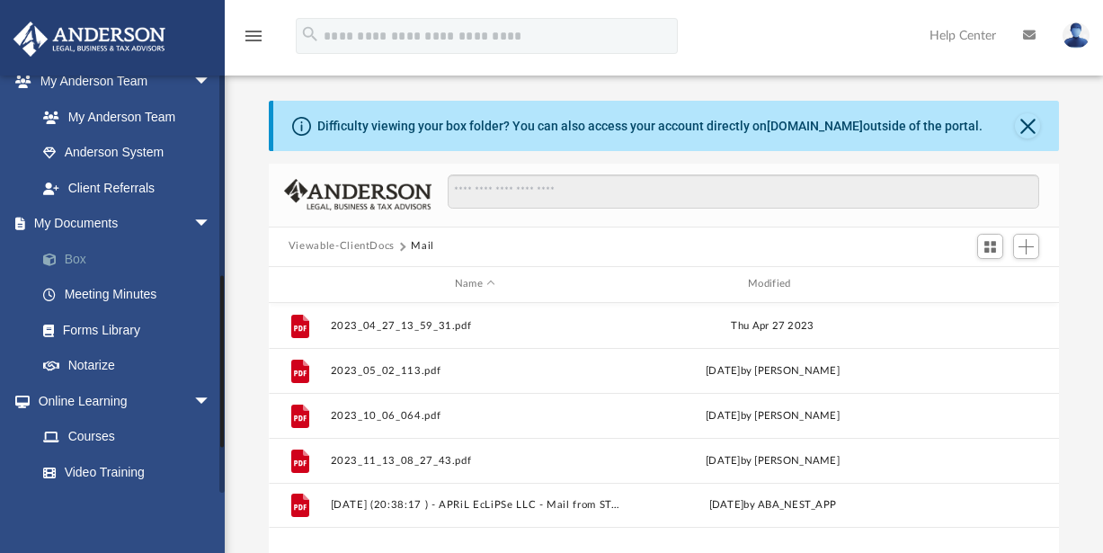
click at [67, 261] on link "Box" at bounding box center [131, 259] width 213 height 36
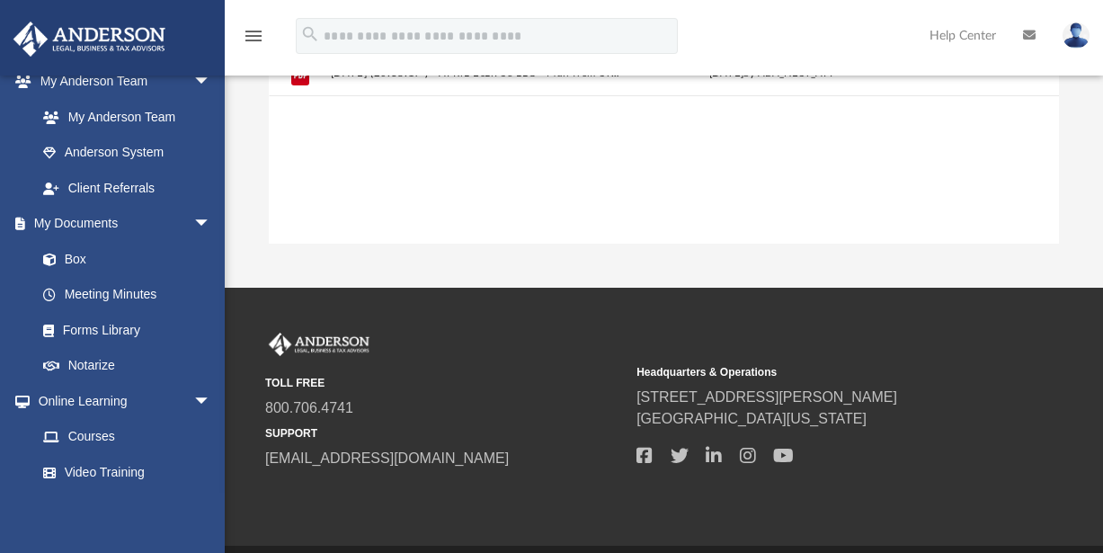
scroll to position [0, 0]
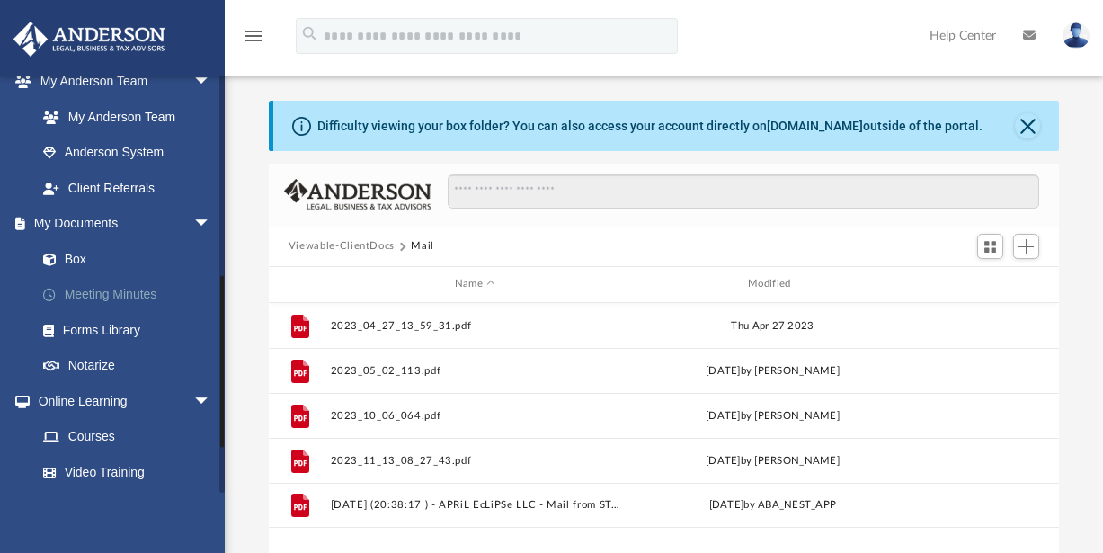
click at [109, 299] on link "Meeting Minutes" at bounding box center [131, 295] width 213 height 36
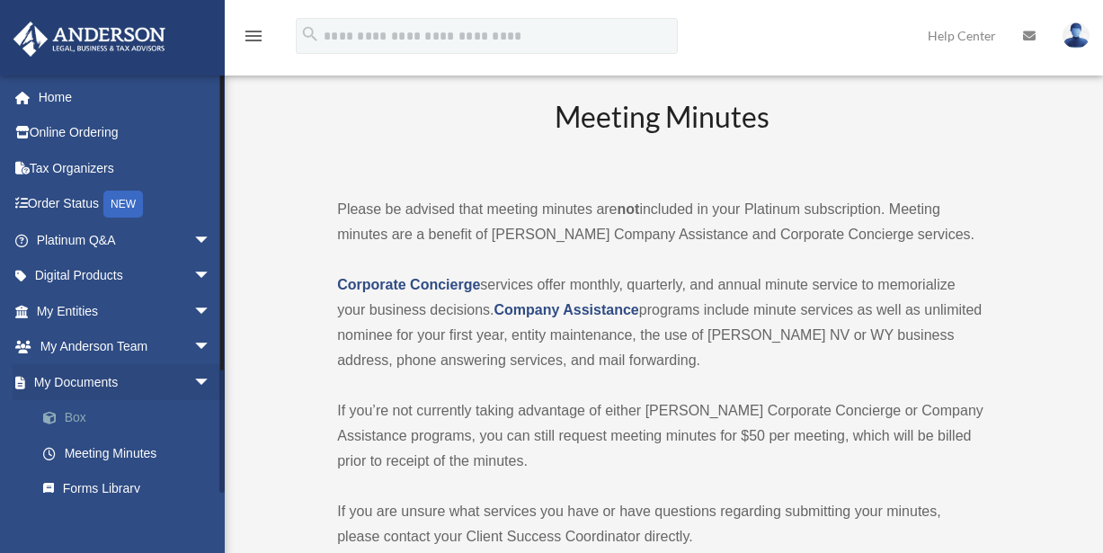
click at [78, 421] on link "Box" at bounding box center [131, 418] width 213 height 36
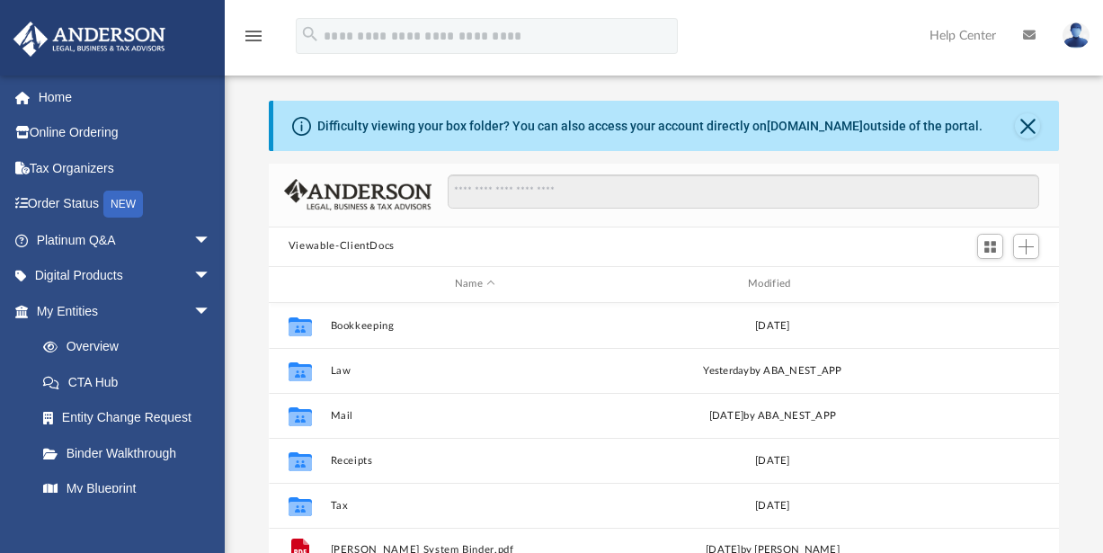
scroll to position [395, 777]
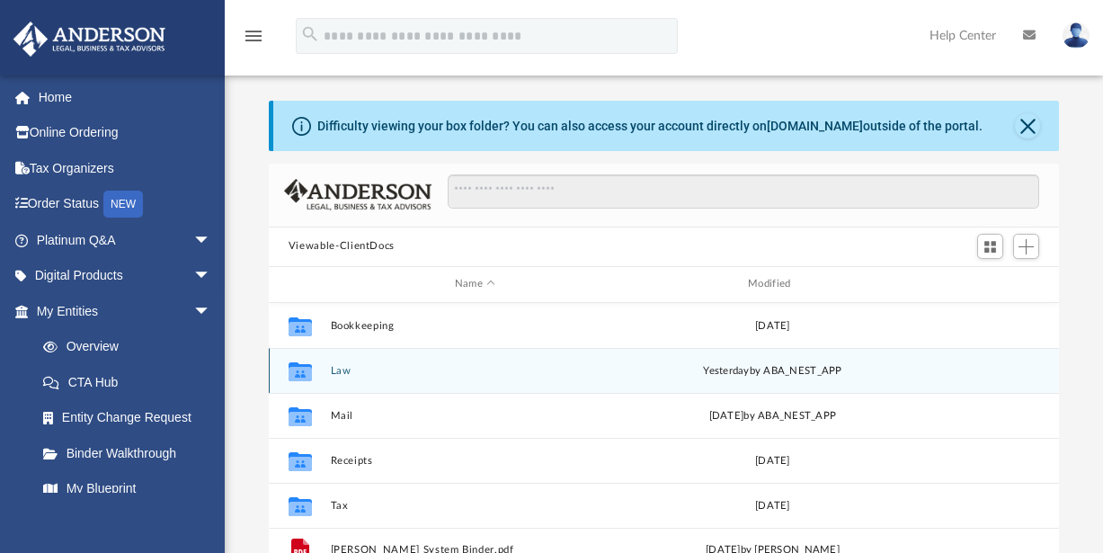
click at [334, 370] on button "Law" at bounding box center [474, 371] width 289 height 12
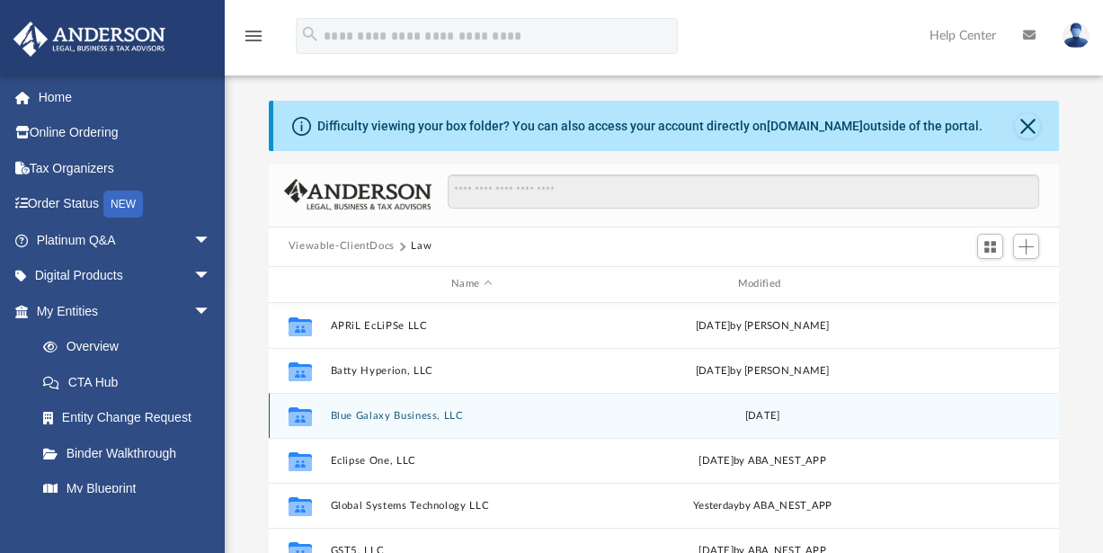
scroll to position [302, 0]
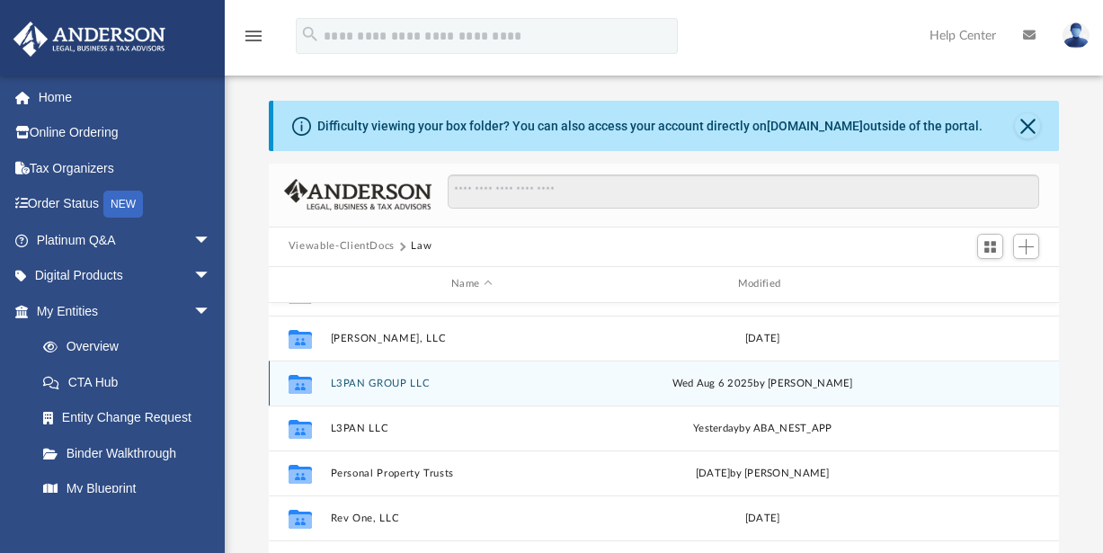
click at [383, 383] on button "L3PAN GROUP LLC" at bounding box center [471, 383] width 283 height 12
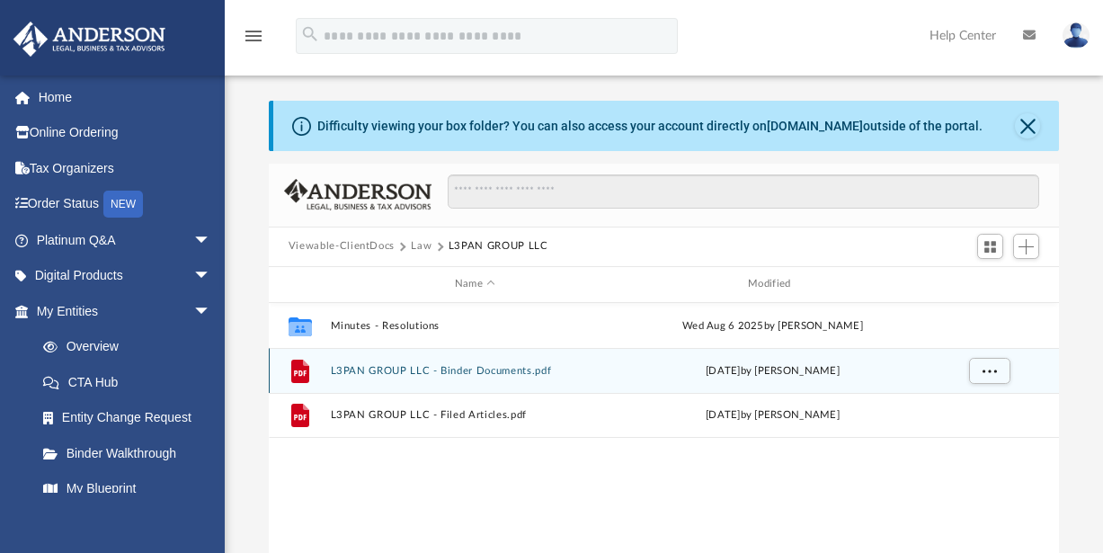
scroll to position [0, 0]
click at [501, 369] on button "L3PAN GROUP LLC - Binder Documents.pdf" at bounding box center [474, 371] width 289 height 12
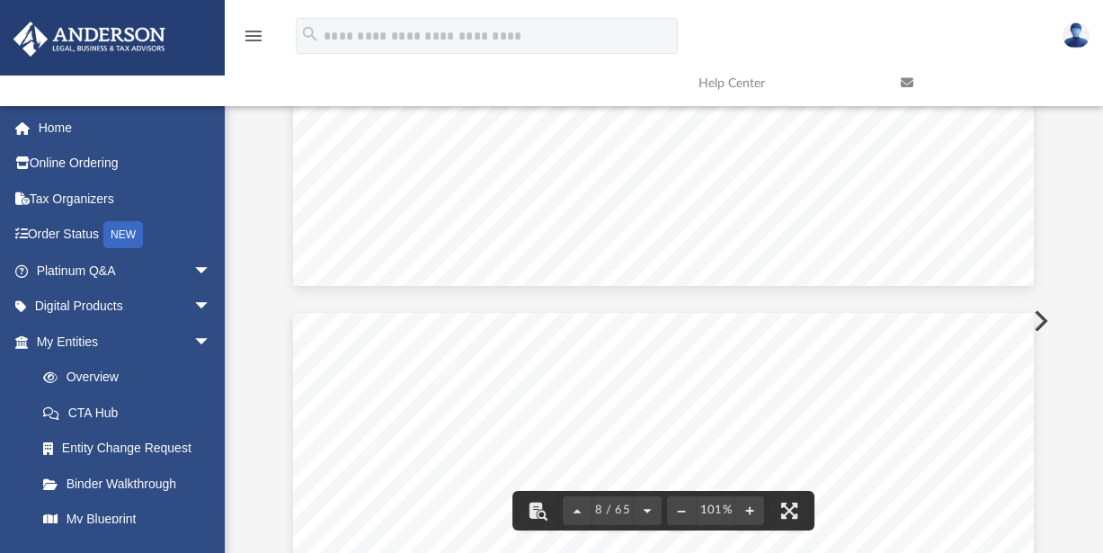
scroll to position [7440, 0]
